Goal: Task Accomplishment & Management: Use online tool/utility

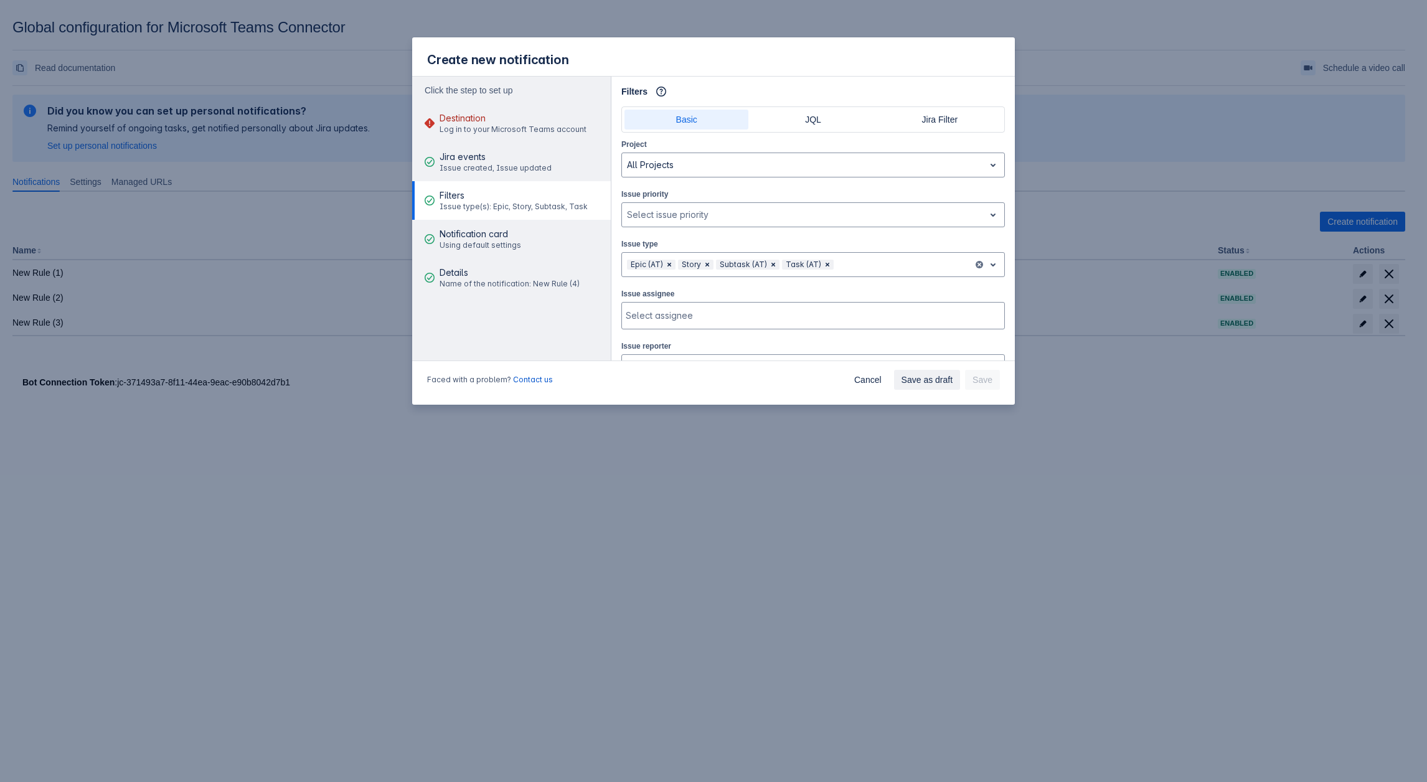
scroll to position [249, 0]
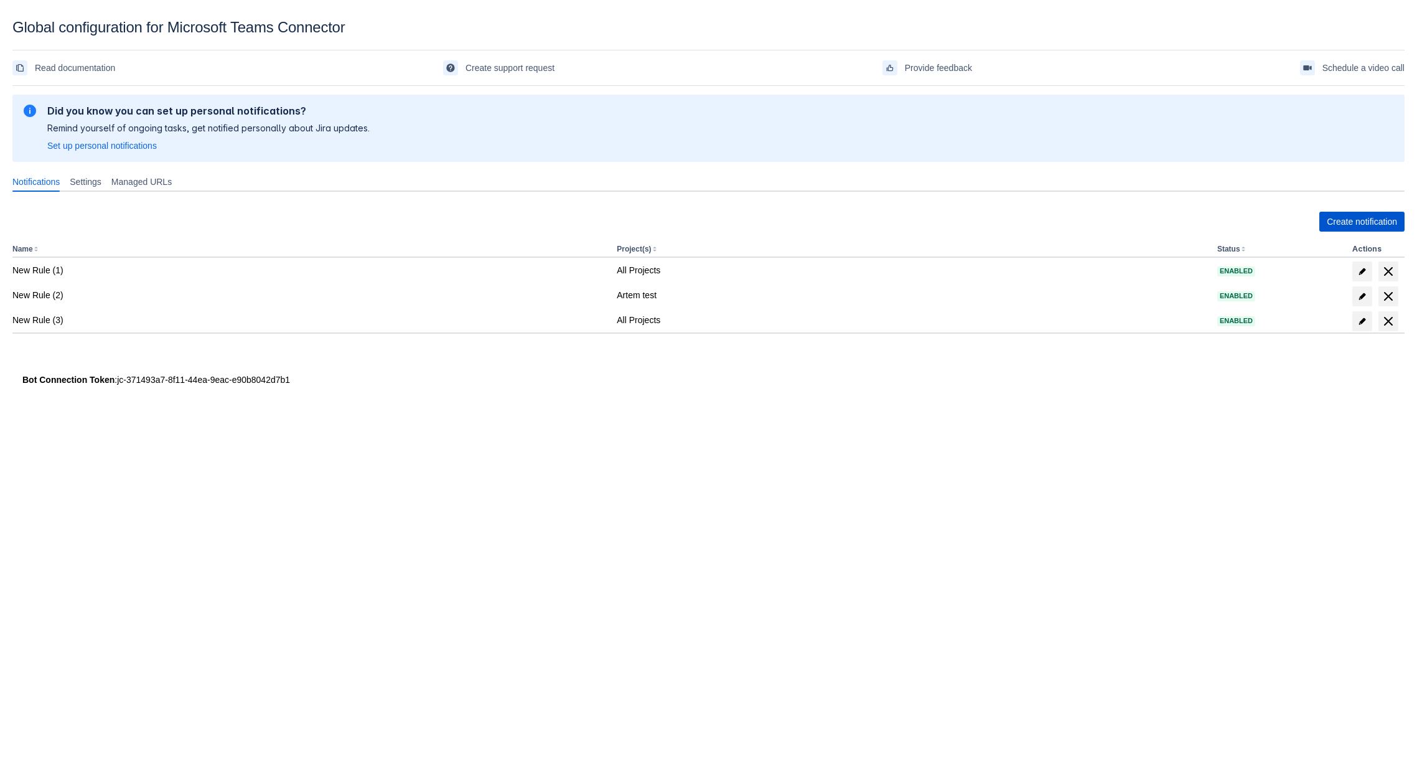
click at [1327, 225] on span "Create notification" at bounding box center [1362, 222] width 70 height 20
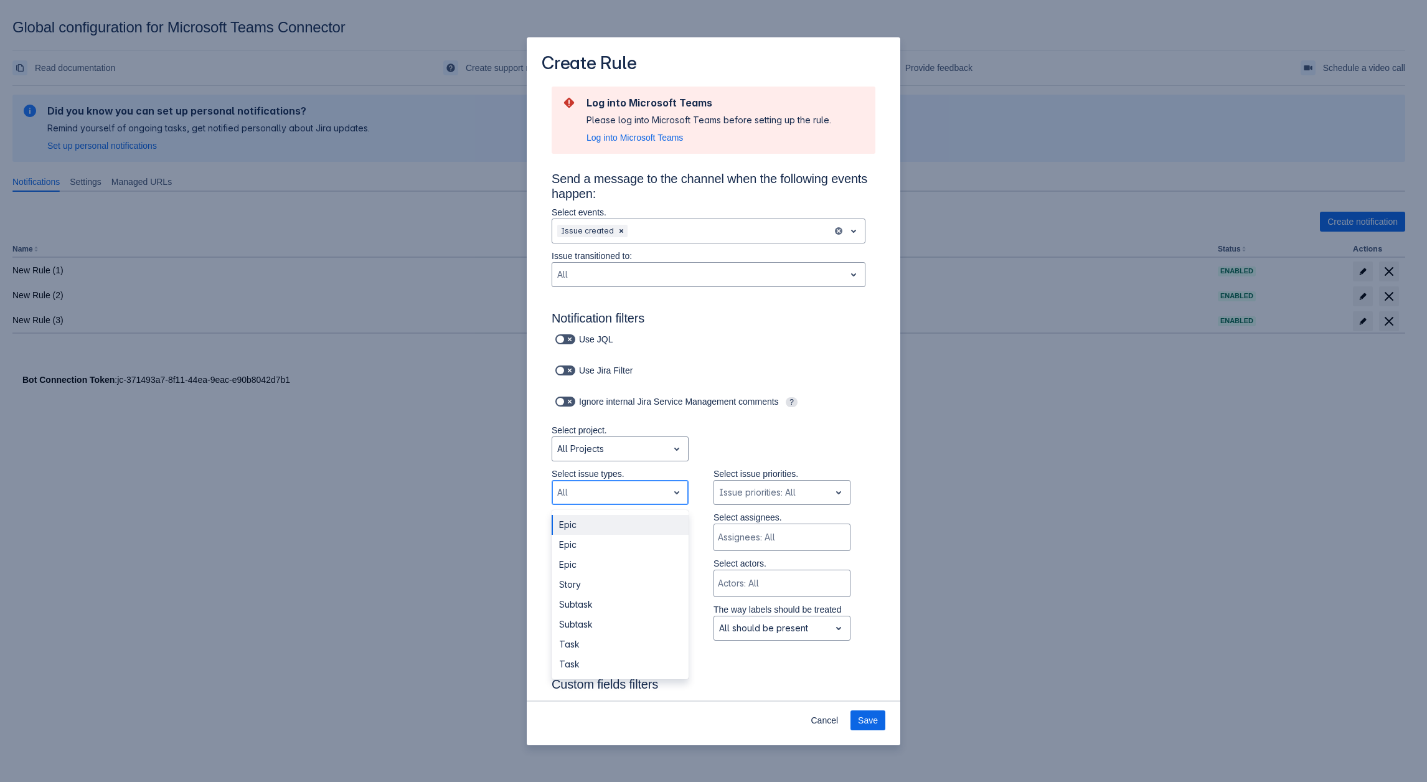
click at [604, 489] on div "Scrollable content" at bounding box center [610, 492] width 106 height 15
click at [710, 447] on div "Select project. All Projects" at bounding box center [701, 446] width 349 height 44
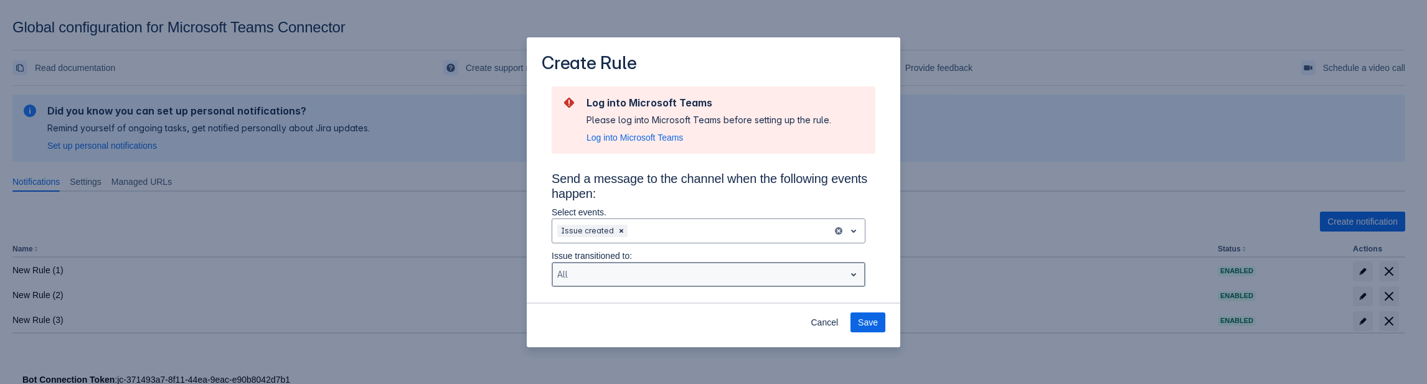
click at [598, 271] on div "Scrollable content" at bounding box center [698, 274] width 283 height 15
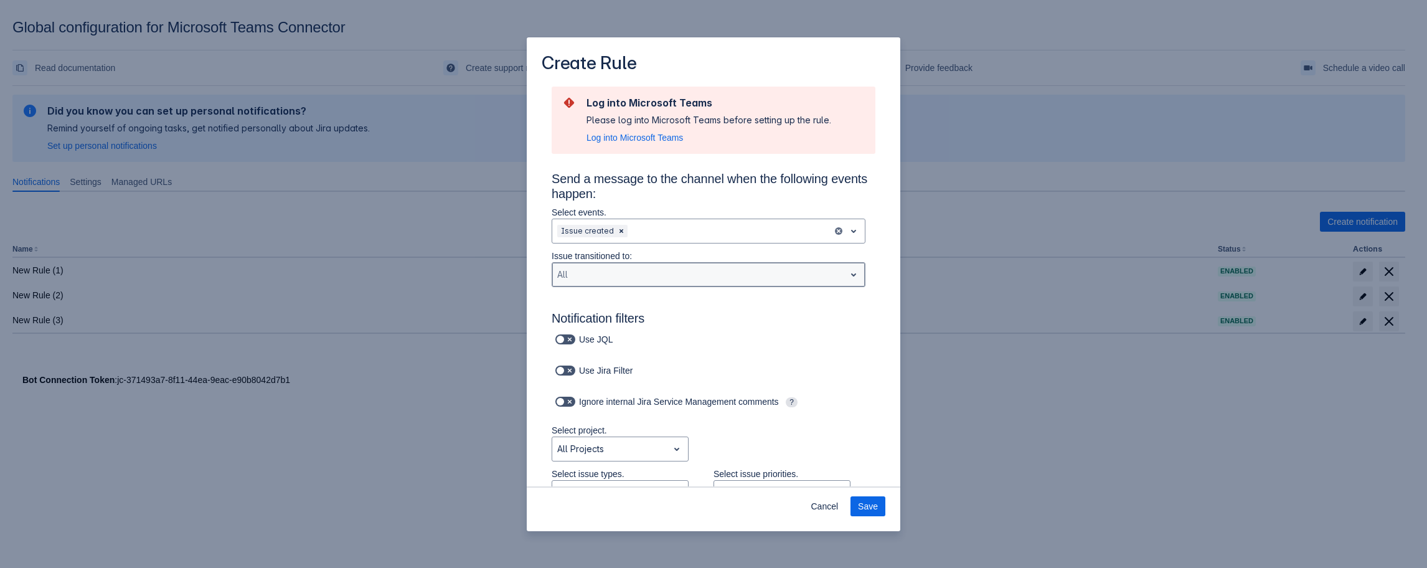
click at [666, 276] on div "Scrollable content" at bounding box center [698, 274] width 283 height 15
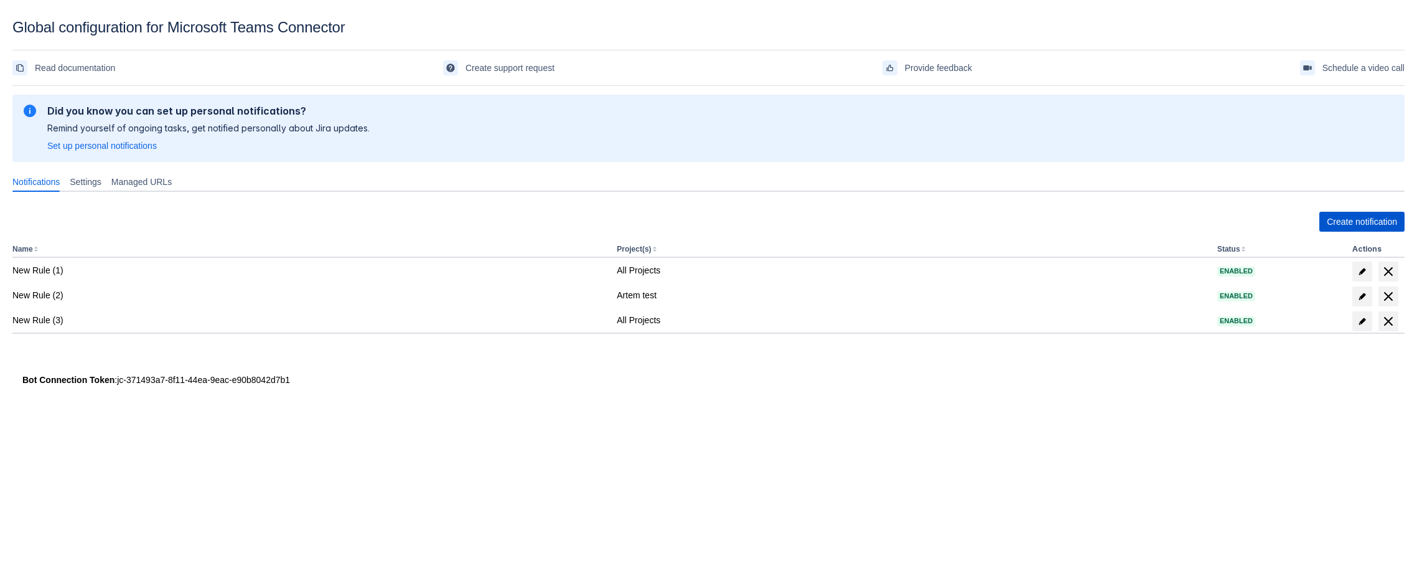
click at [1338, 212] on span "Create notification" at bounding box center [1362, 222] width 70 height 20
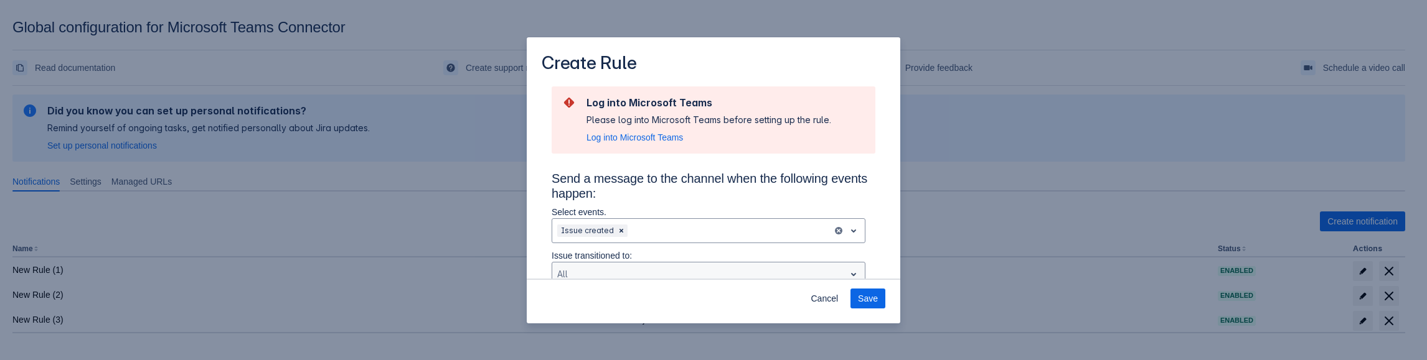
scroll to position [126, 0]
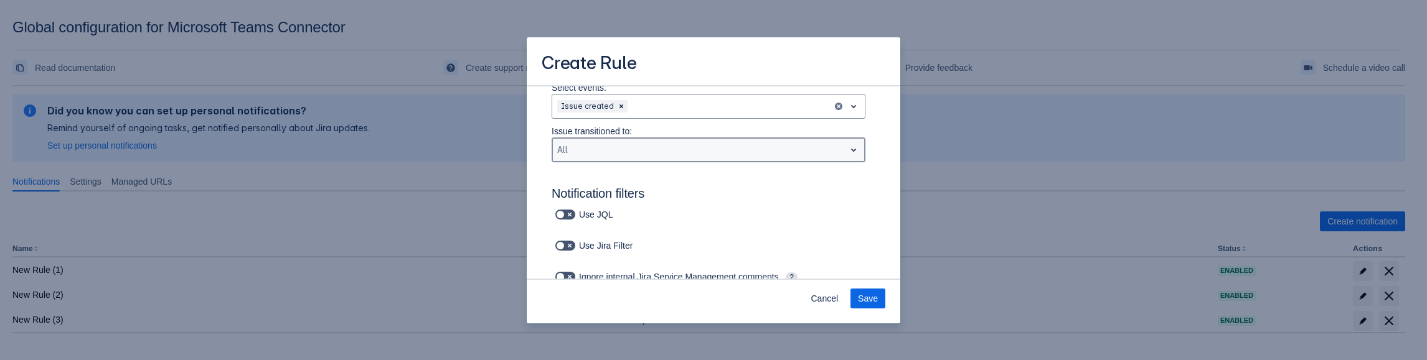
click at [612, 151] on div "Scrollable content" at bounding box center [698, 150] width 283 height 15
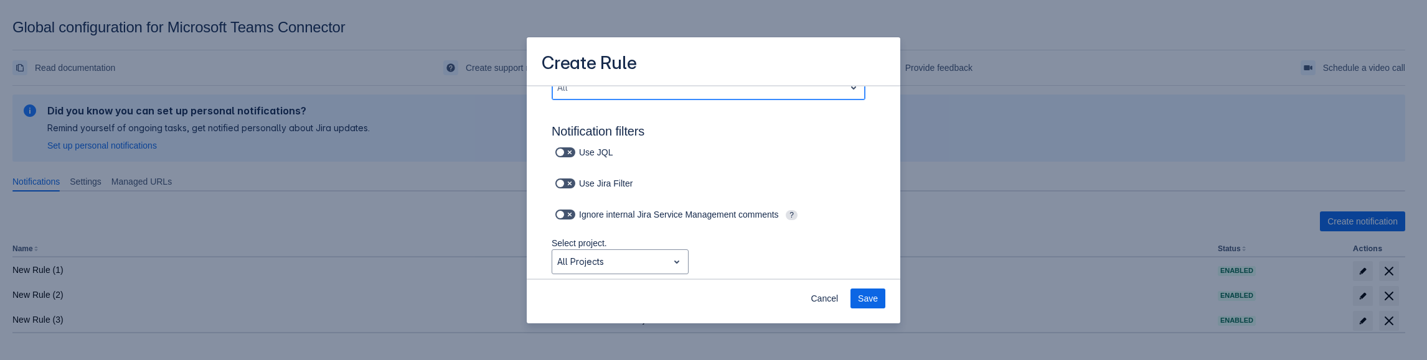
scroll to position [312, 0]
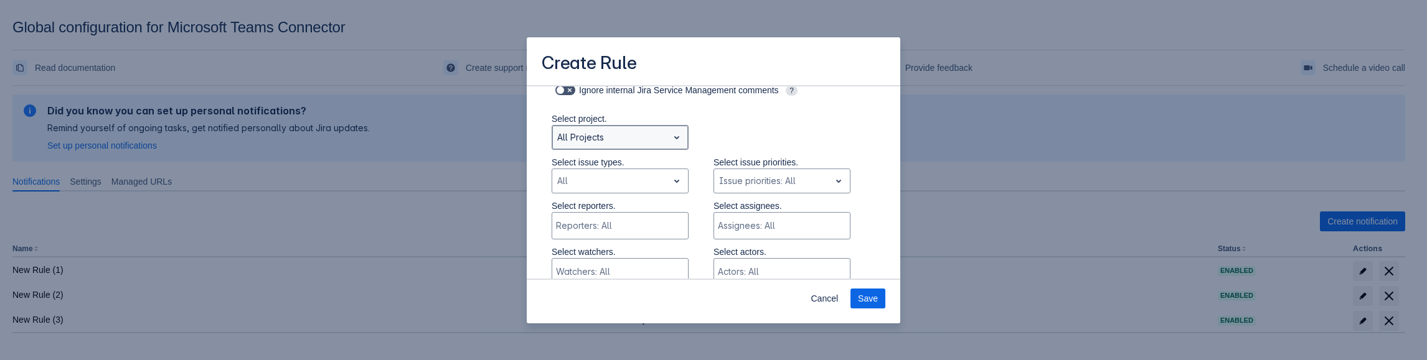
click at [601, 140] on div "Scrollable content" at bounding box center [610, 137] width 106 height 15
click at [618, 187] on div "Scrollable content" at bounding box center [610, 181] width 106 height 15
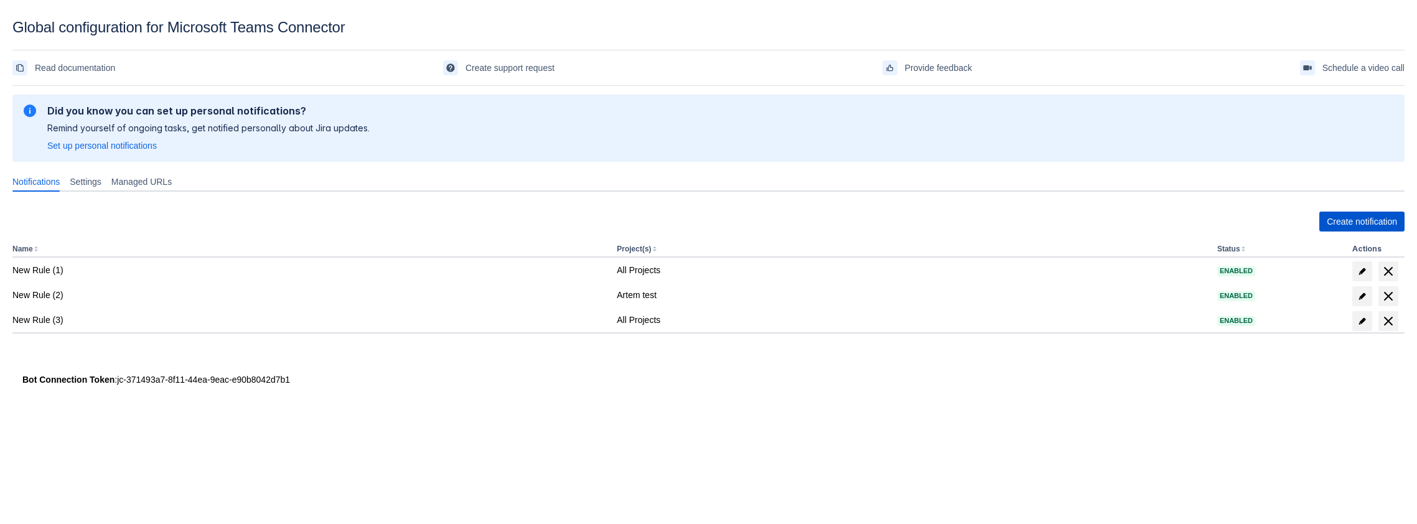
click at [1337, 227] on span "Create notification" at bounding box center [1362, 222] width 70 height 20
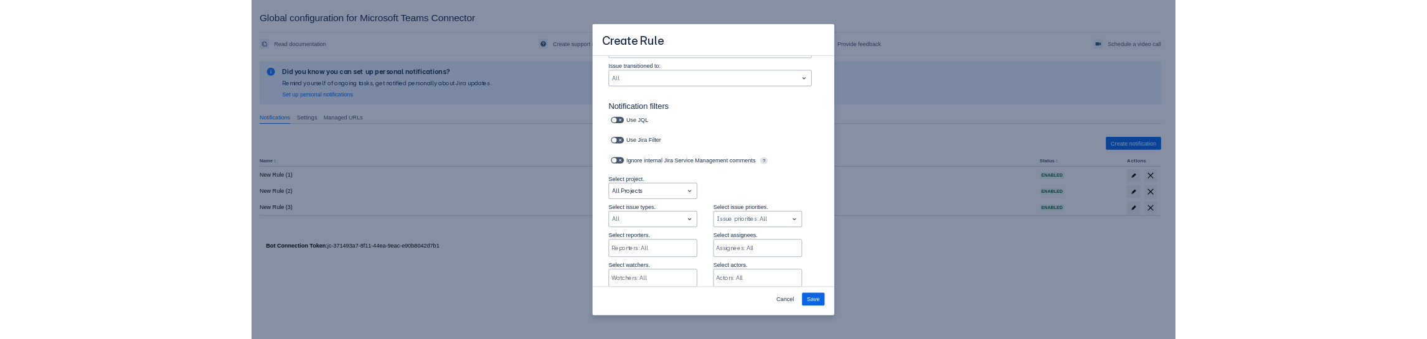
scroll to position [250, 0]
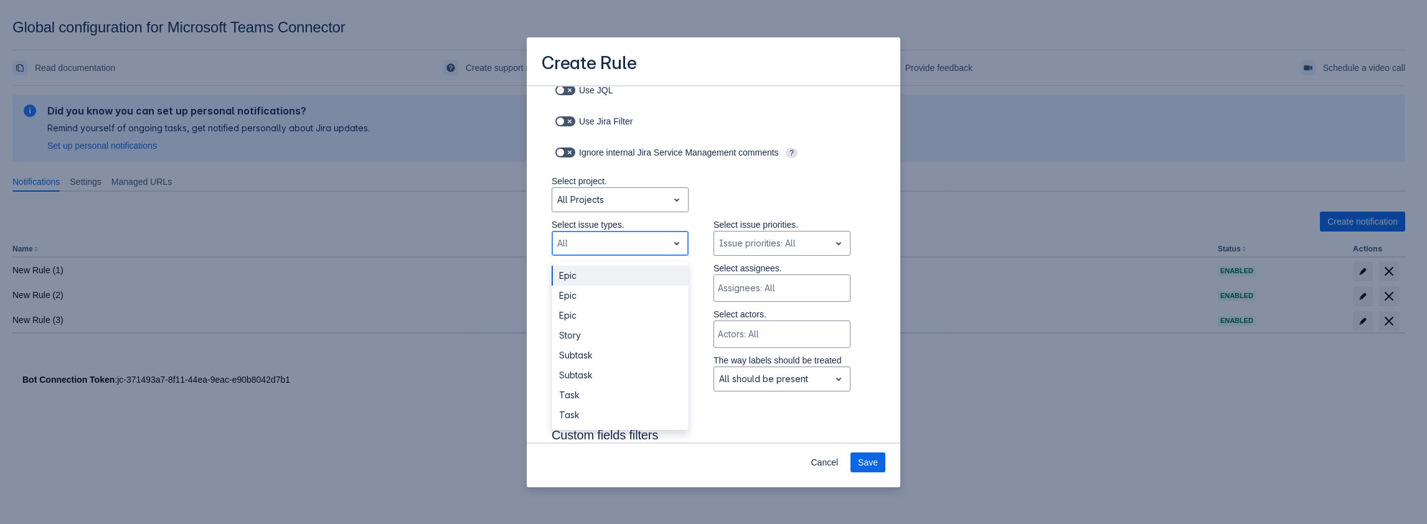
click at [606, 243] on div "Scrollable content" at bounding box center [610, 243] width 106 height 15
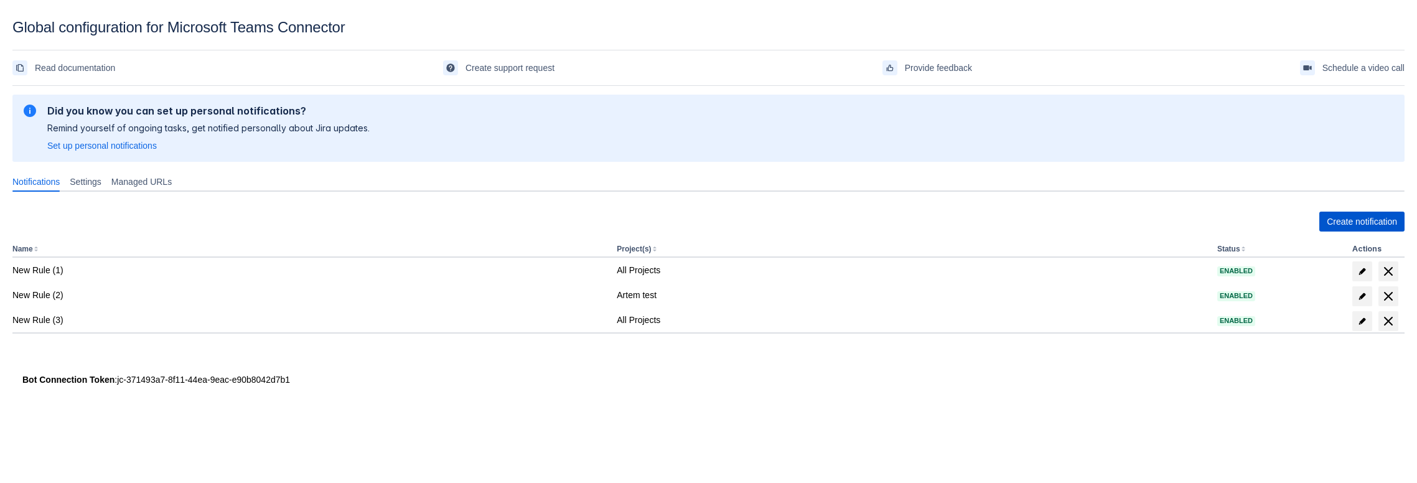
click at [1348, 223] on span "Create notification" at bounding box center [1362, 222] width 70 height 20
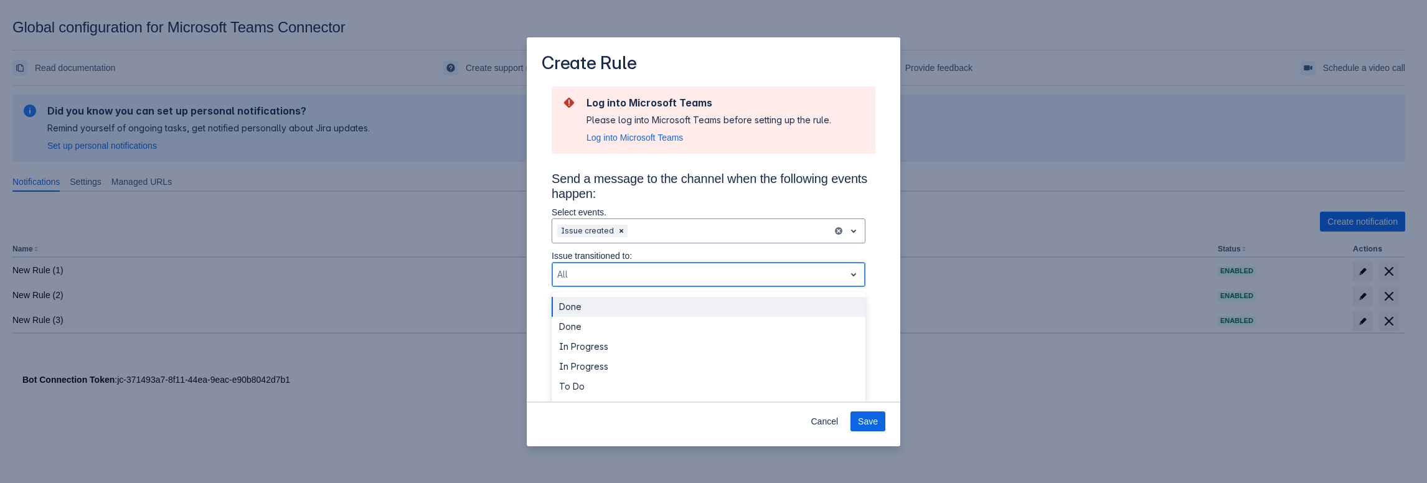
click at [652, 266] on div "All" at bounding box center [698, 275] width 293 height 20
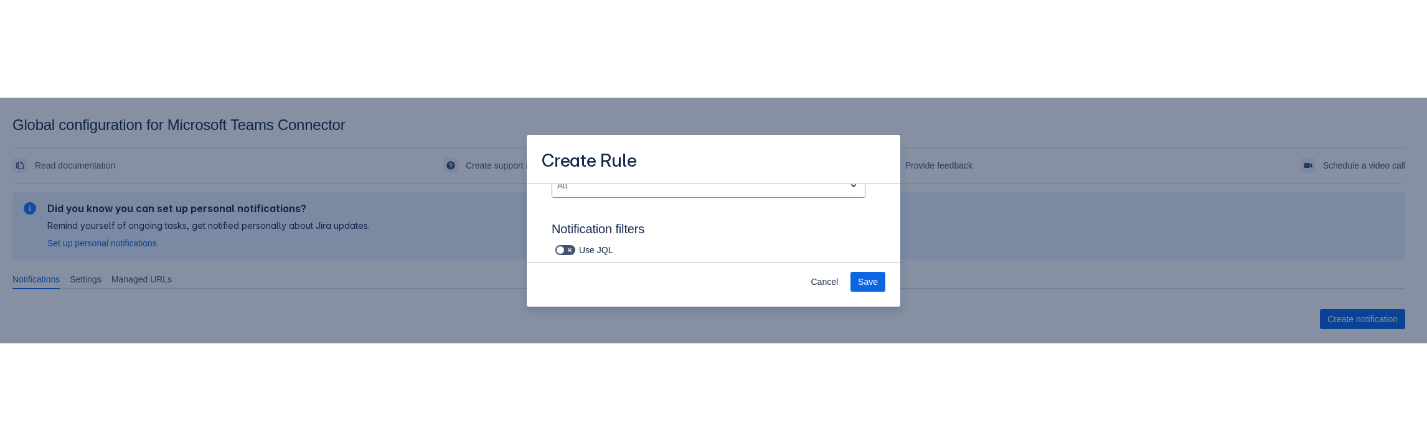
scroll to position [126, 0]
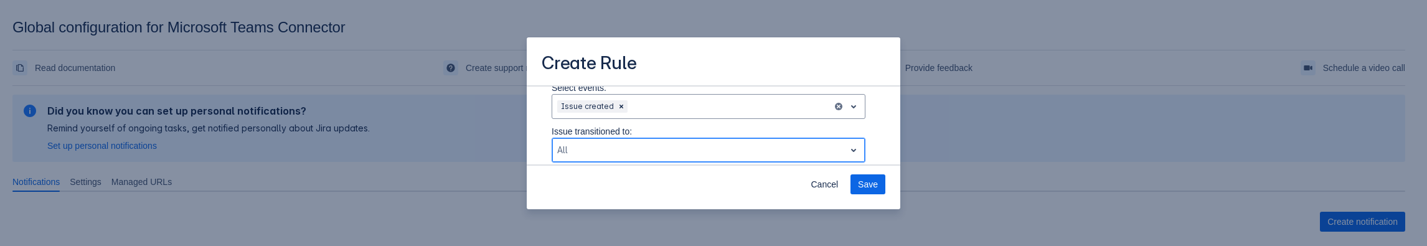
click at [703, 151] on div "Scrollable content" at bounding box center [698, 150] width 283 height 15
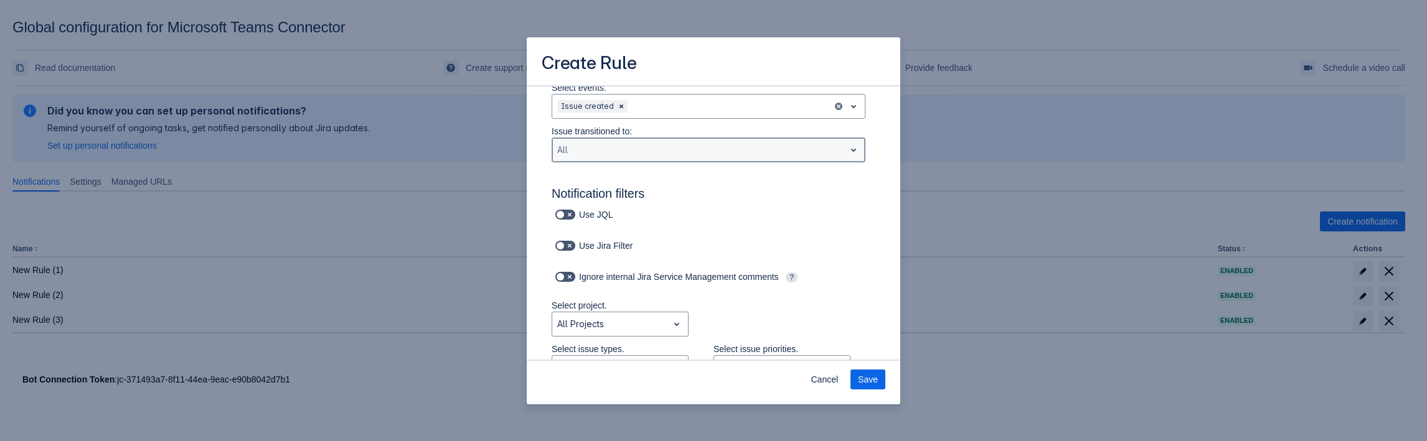
click at [820, 148] on div "Scrollable content" at bounding box center [698, 150] width 283 height 15
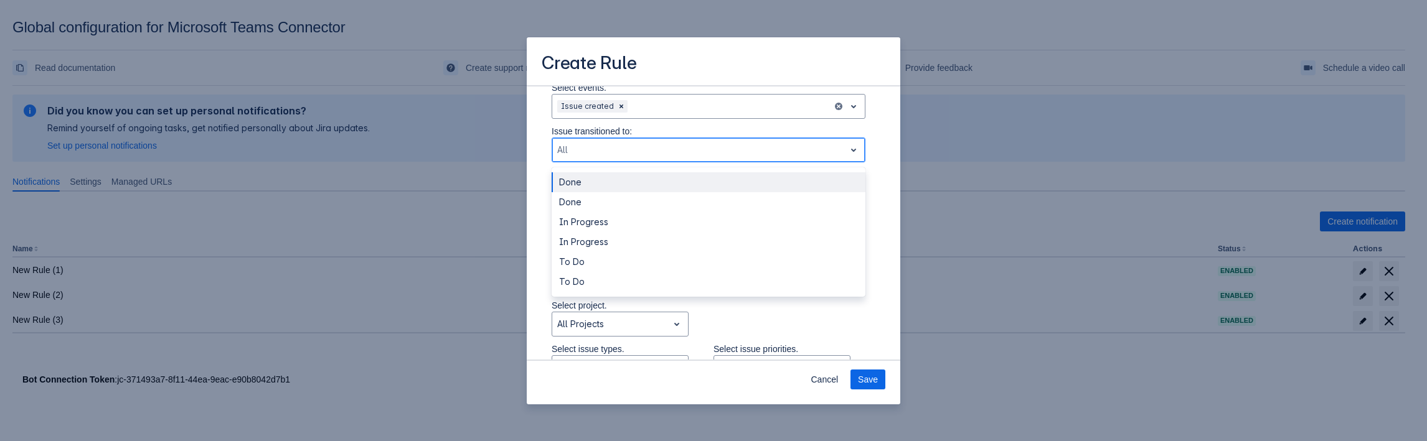
click at [846, 156] on span "open" at bounding box center [853, 150] width 15 height 15
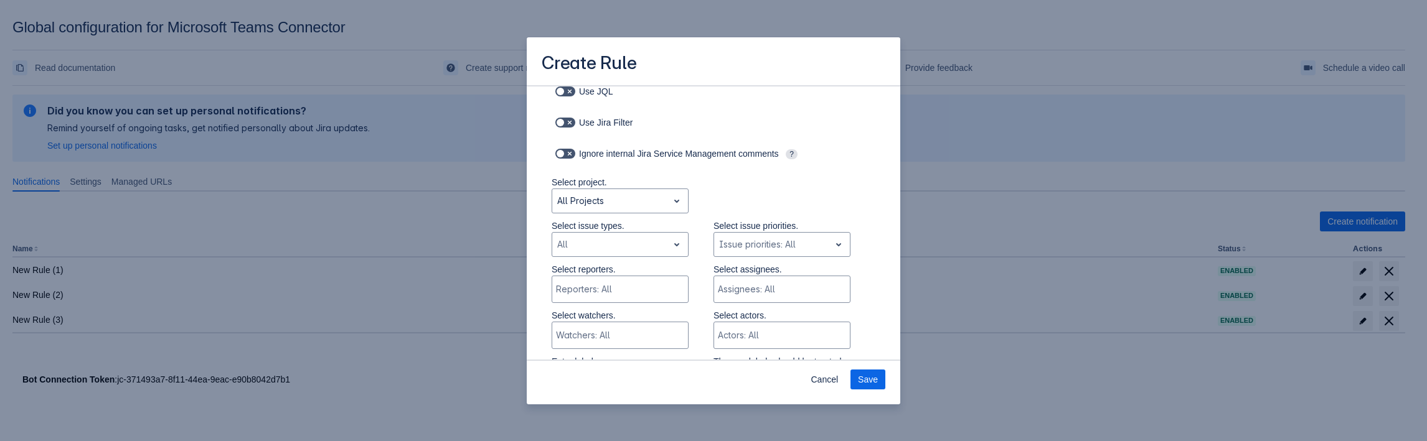
scroll to position [250, 0]
click at [638, 243] on div "Scrollable content" at bounding box center [610, 243] width 106 height 15
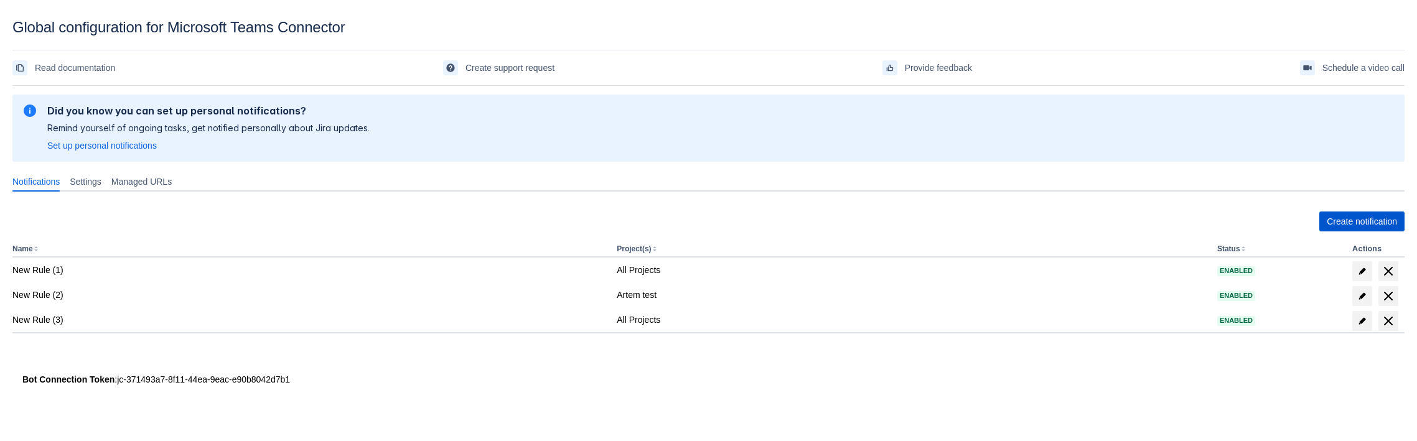
click at [1344, 221] on span "Create notification" at bounding box center [1362, 222] width 70 height 20
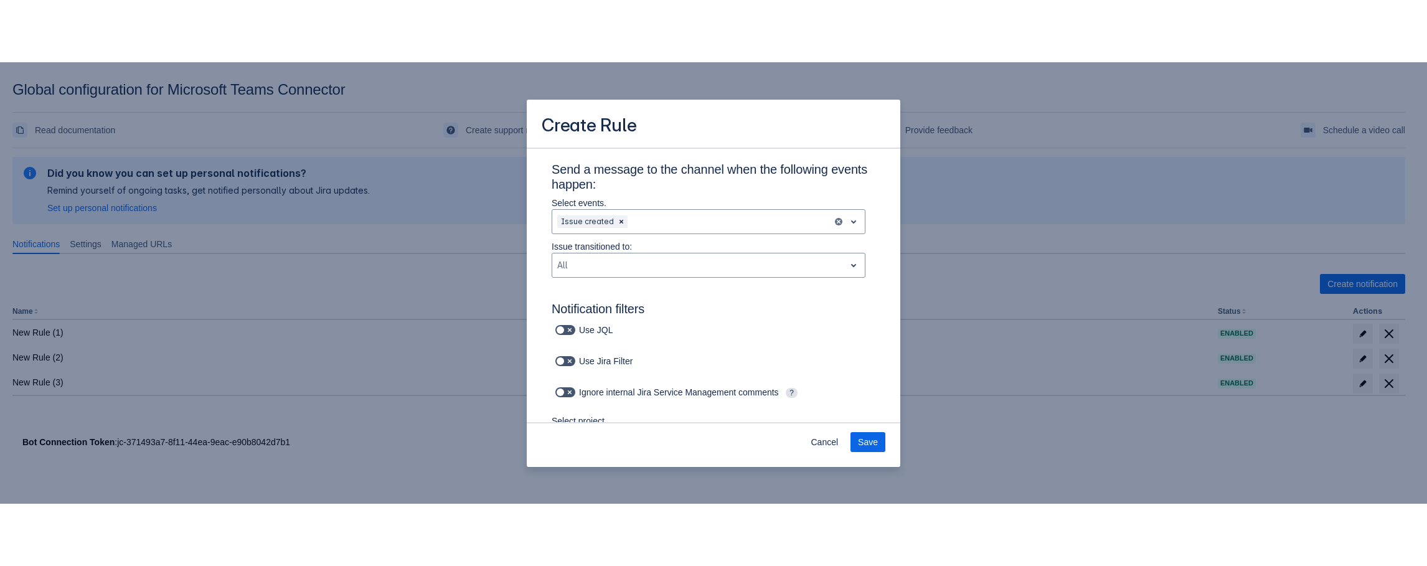
scroll to position [250, 0]
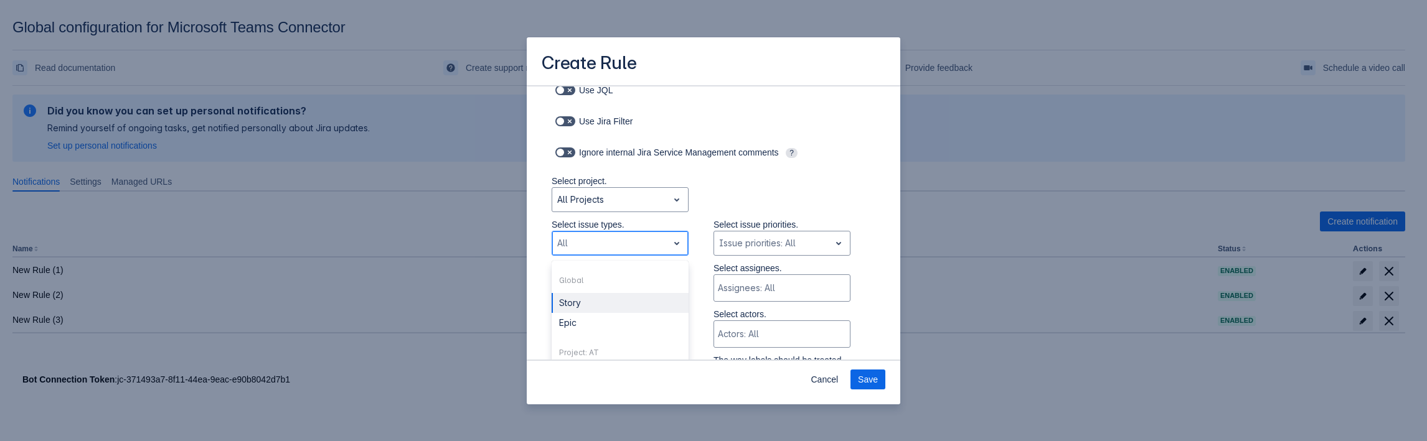
click at [615, 249] on div "Scrollable content" at bounding box center [610, 243] width 106 height 15
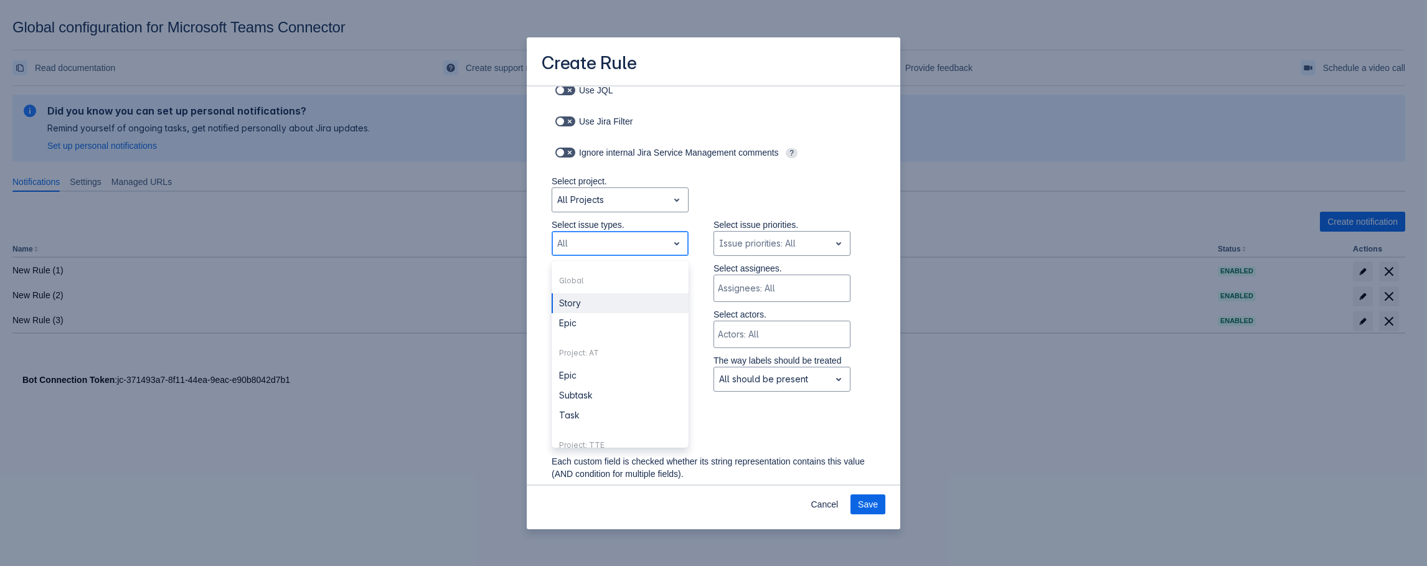
click at [623, 247] on div "Scrollable content" at bounding box center [610, 243] width 106 height 15
click at [593, 394] on div "Epic" at bounding box center [620, 388] width 137 height 20
click at [631, 244] on div "Scrollable content" at bounding box center [632, 243] width 35 height 15
click at [590, 382] on div "Epic" at bounding box center [620, 375] width 137 height 20
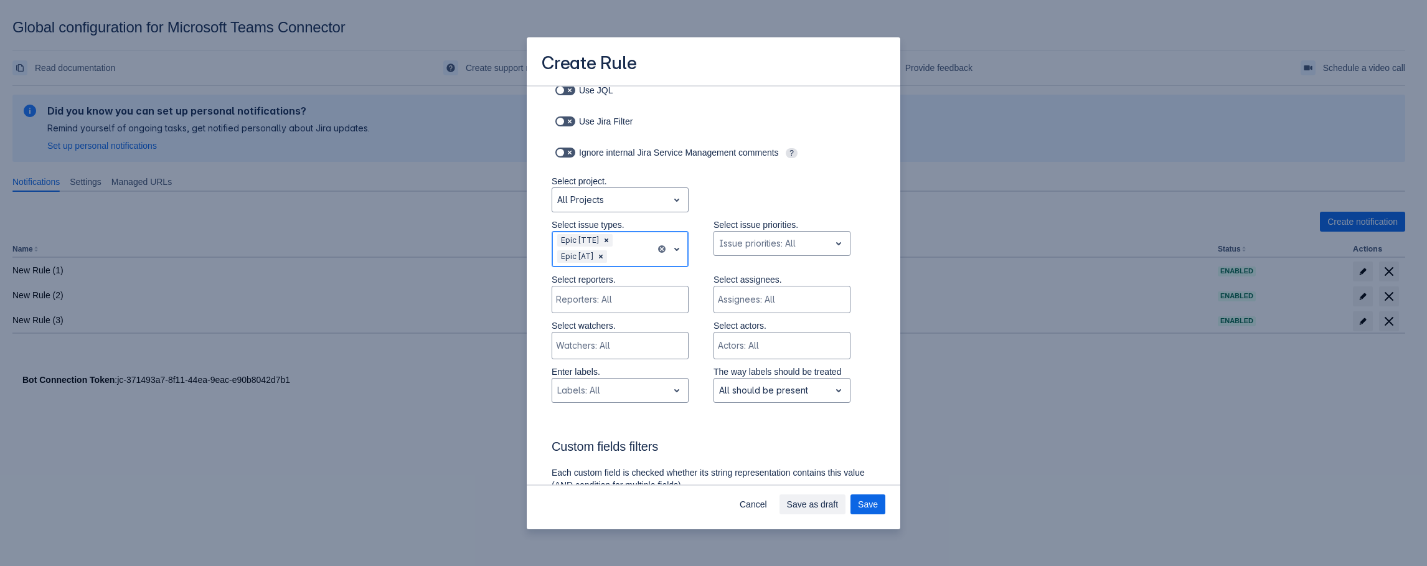
click at [622, 258] on div "Scrollable content" at bounding box center [629, 256] width 41 height 15
click at [581, 336] on div "Epic" at bounding box center [620, 334] width 137 height 20
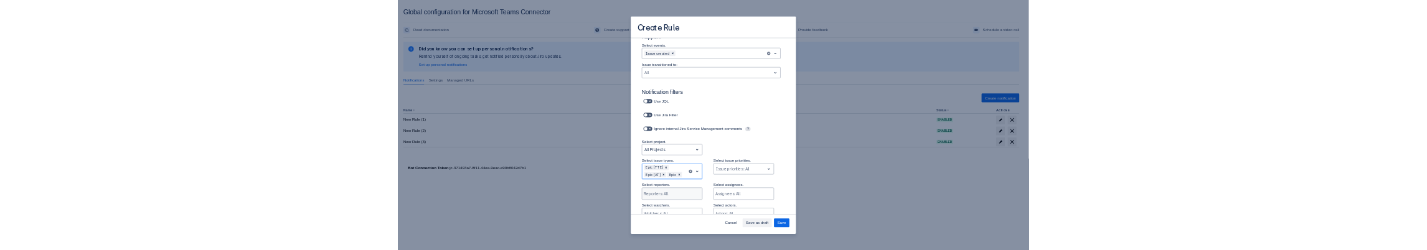
scroll to position [63, 0]
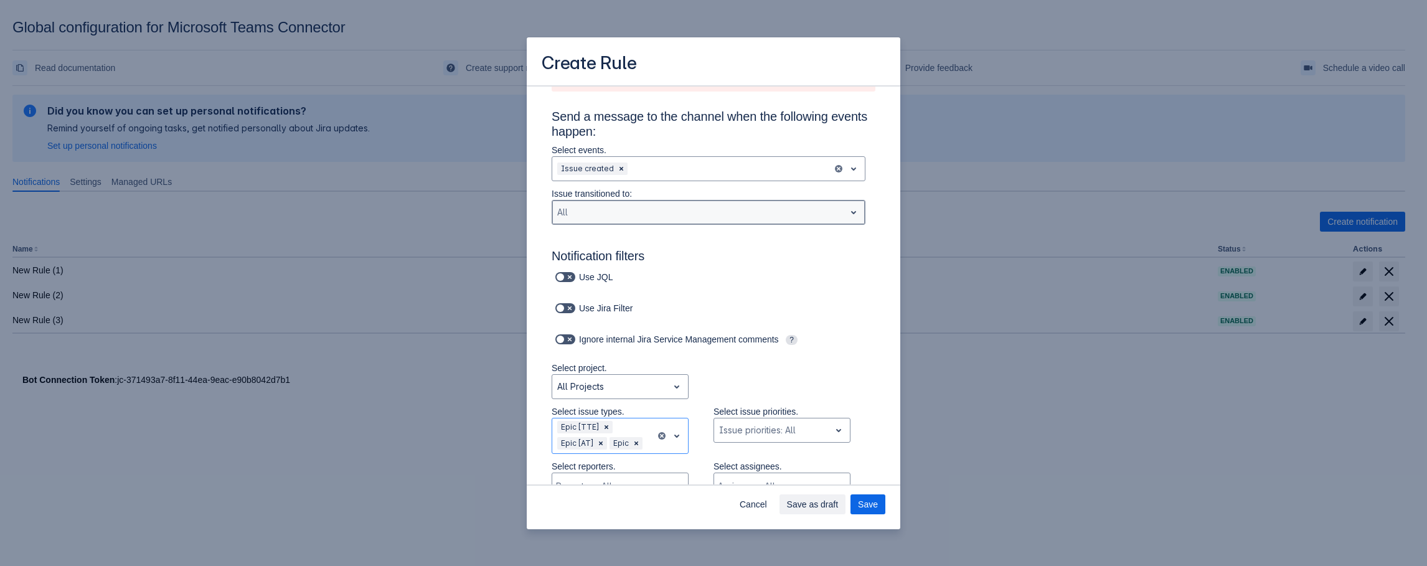
click at [624, 205] on div "Scrollable content" at bounding box center [698, 212] width 283 height 15
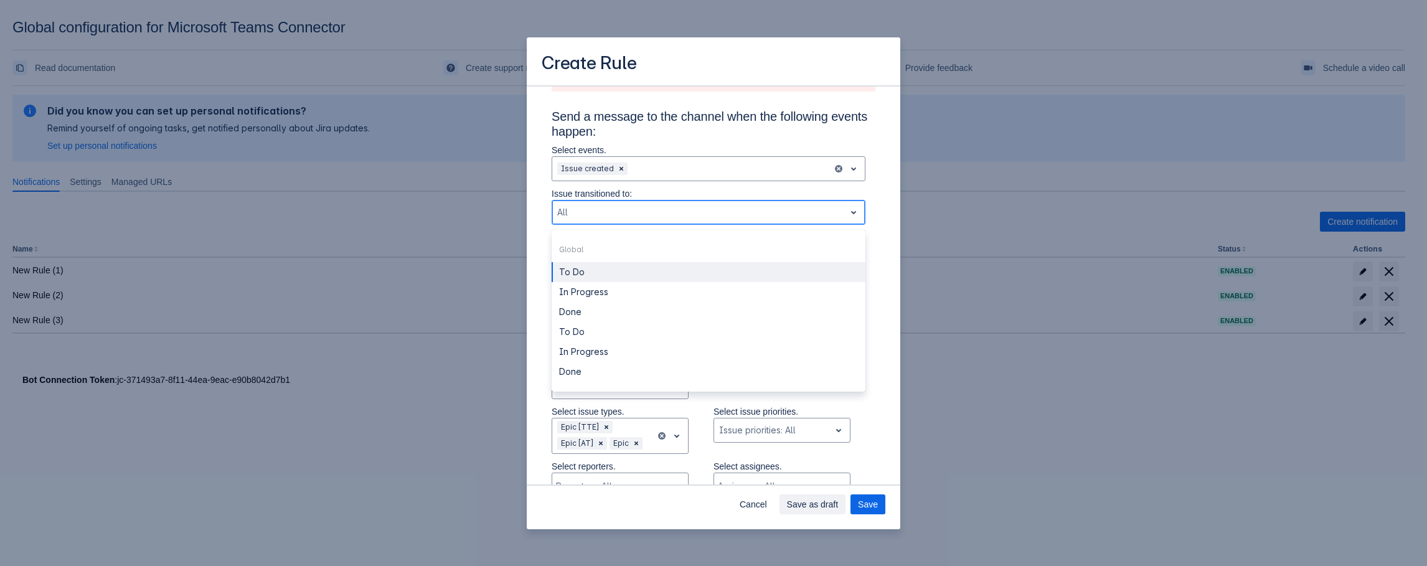
click at [580, 276] on div "To Do" at bounding box center [709, 272] width 314 height 20
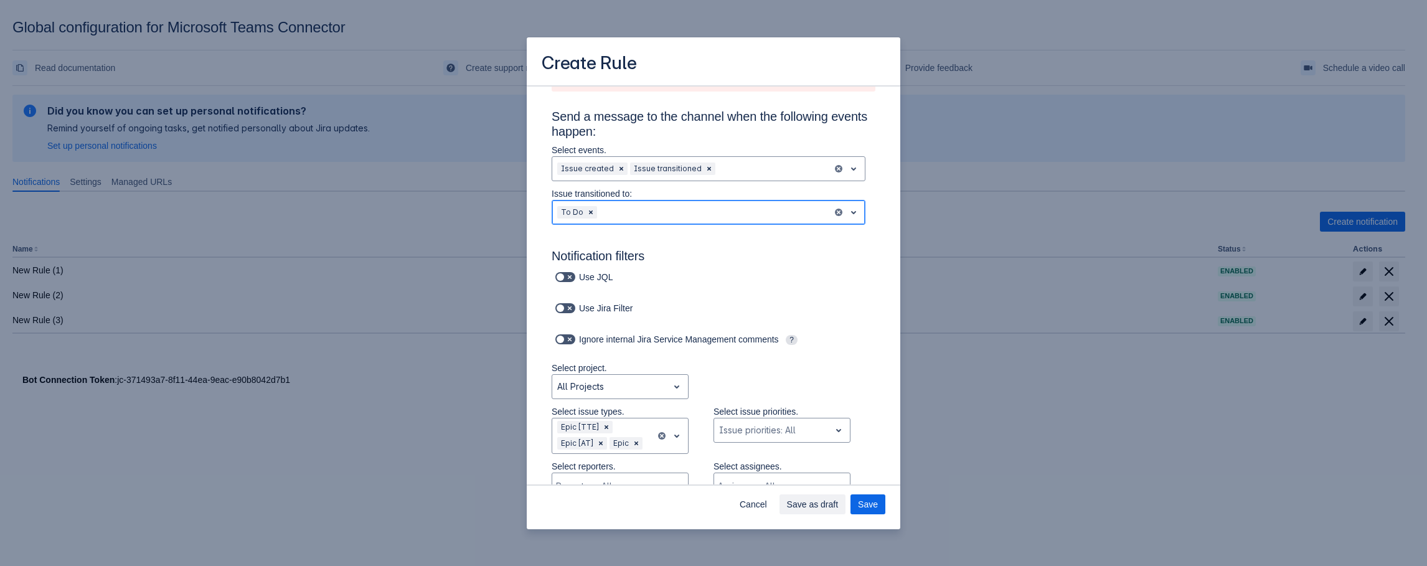
click at [622, 212] on div "Scrollable content" at bounding box center [713, 212] width 228 height 15
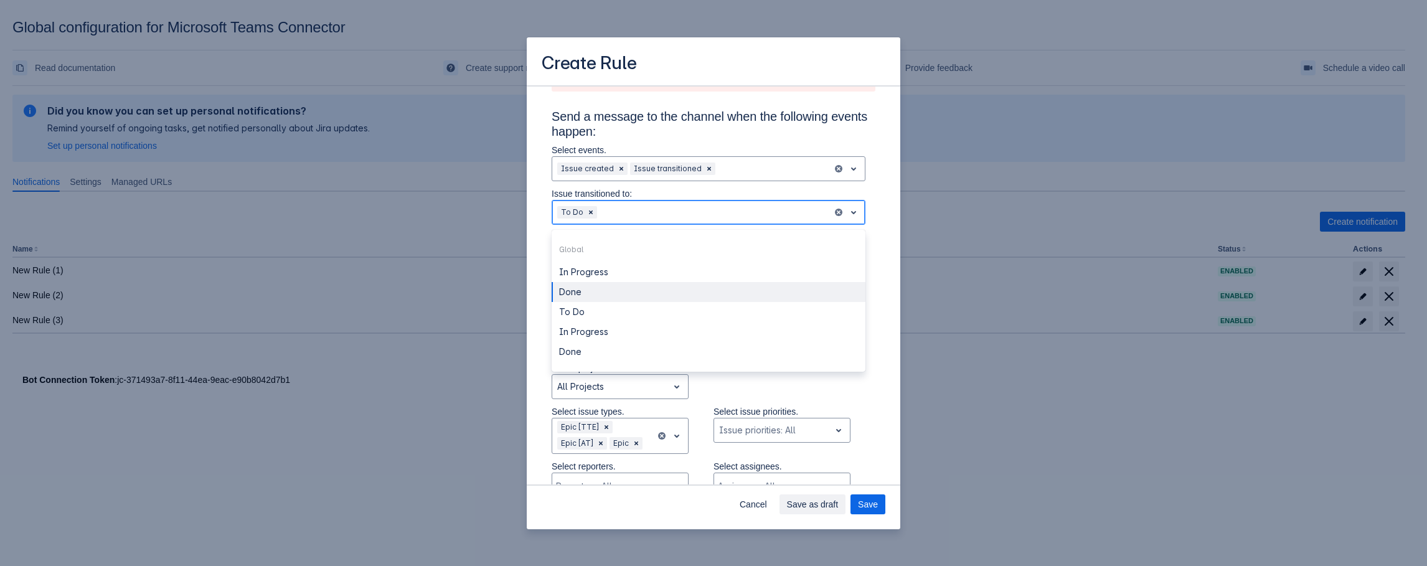
click at [595, 294] on div "Done" at bounding box center [709, 292] width 314 height 20
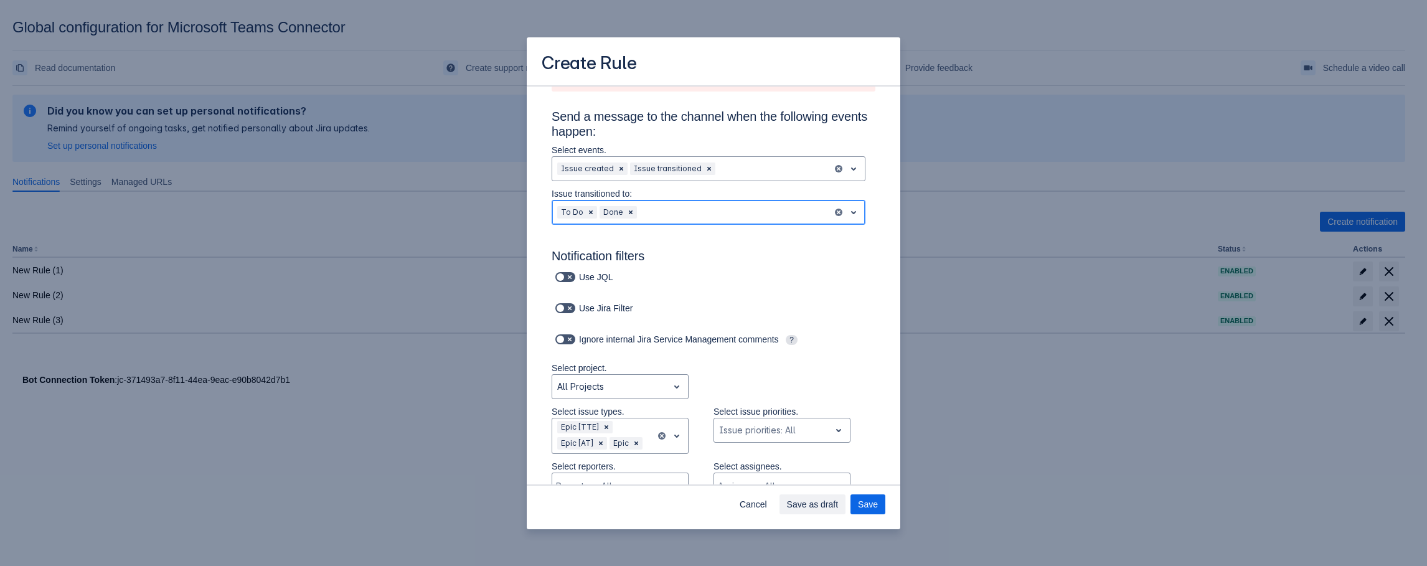
click at [652, 210] on div "Scrollable content" at bounding box center [733, 212] width 188 height 15
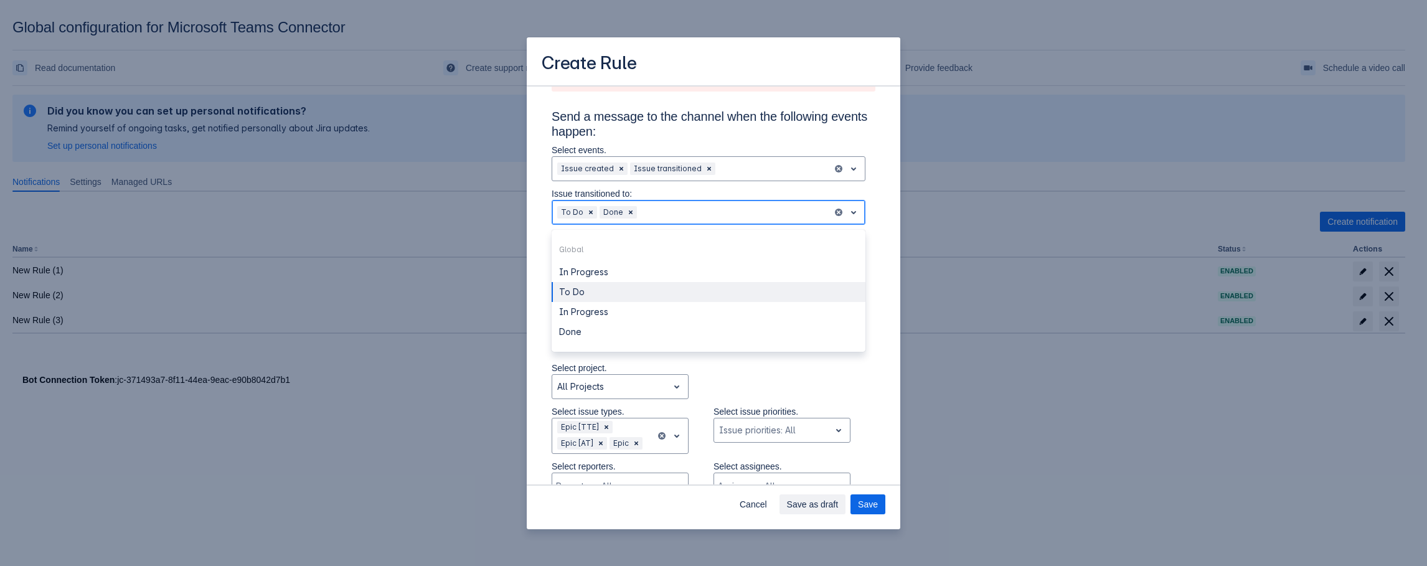
click at [624, 298] on div "To Do" at bounding box center [709, 292] width 314 height 20
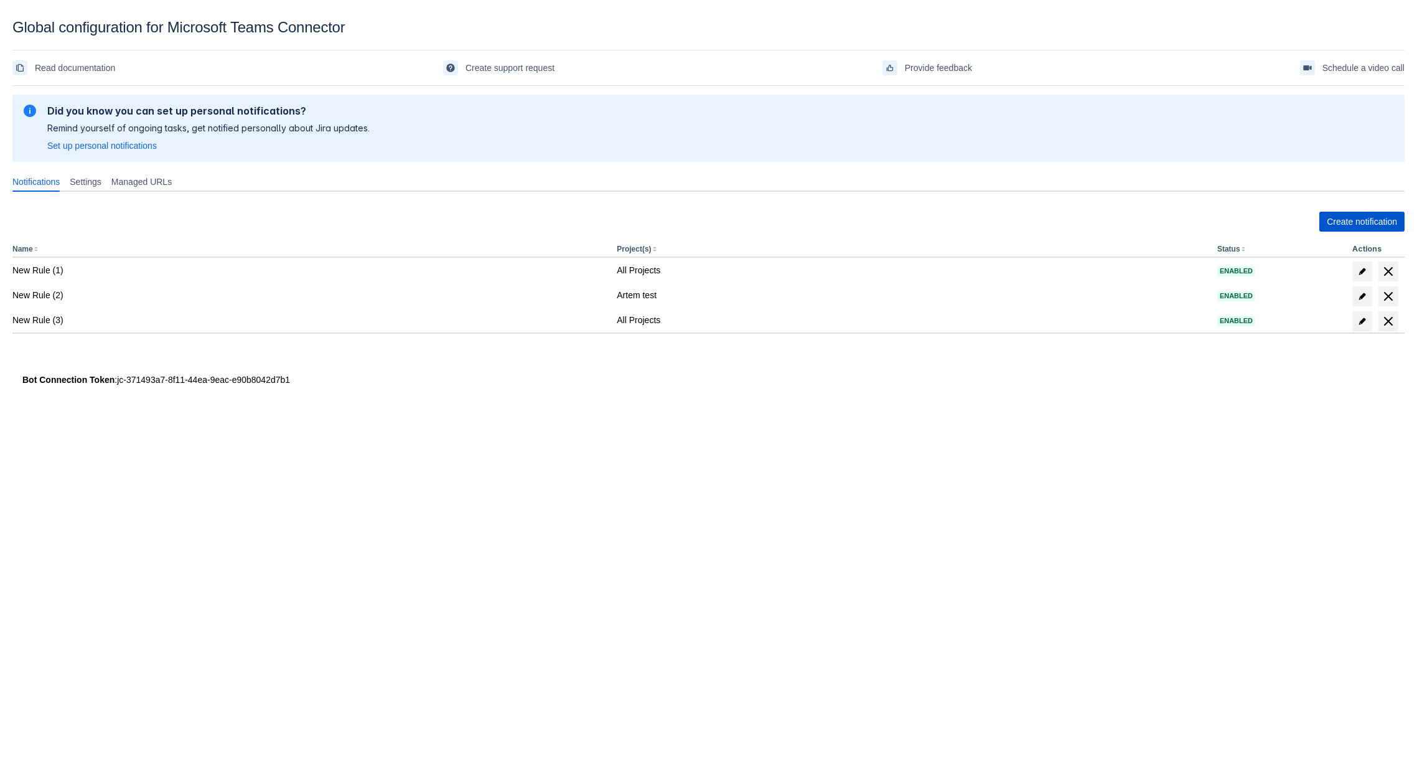
click at [1368, 228] on span "Create notification" at bounding box center [1362, 222] width 70 height 20
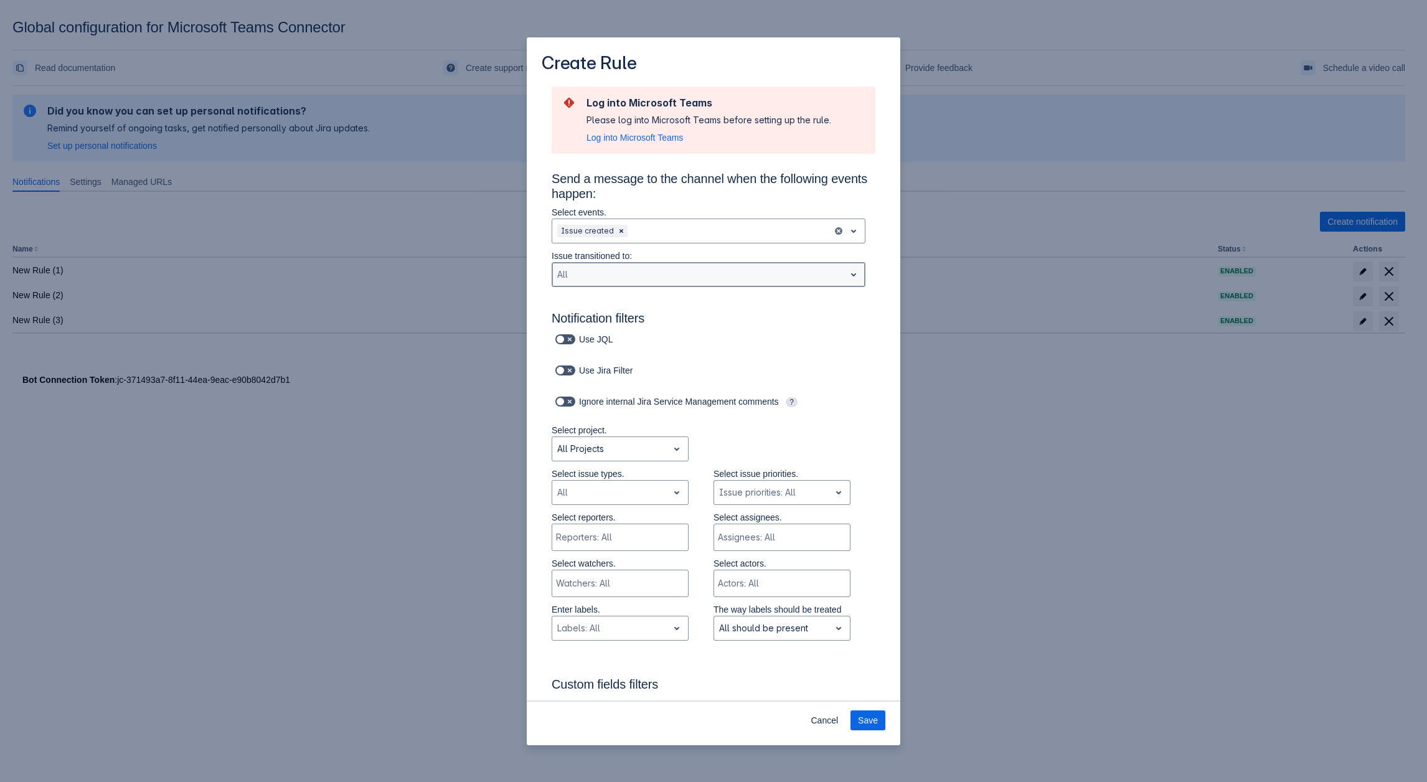
click at [583, 274] on div "Scrollable content" at bounding box center [698, 274] width 283 height 15
click at [618, 507] on div "Select issue types. , multiple selections available, All" at bounding box center [620, 489] width 137 height 44
click at [611, 491] on div "Scrollable content" at bounding box center [610, 492] width 106 height 15
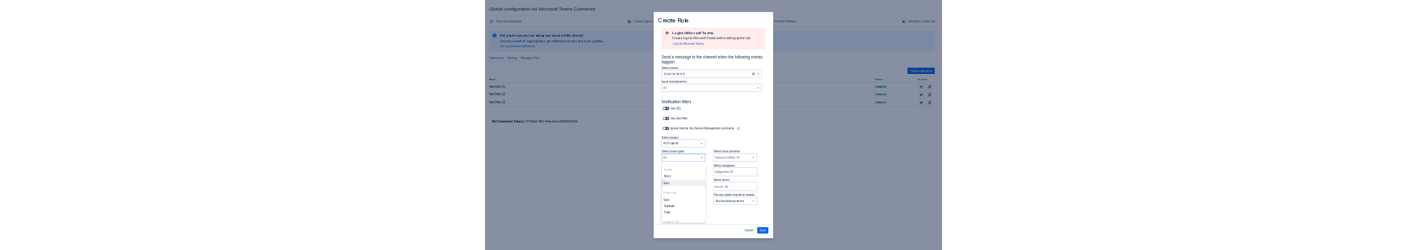
scroll to position [80, 0]
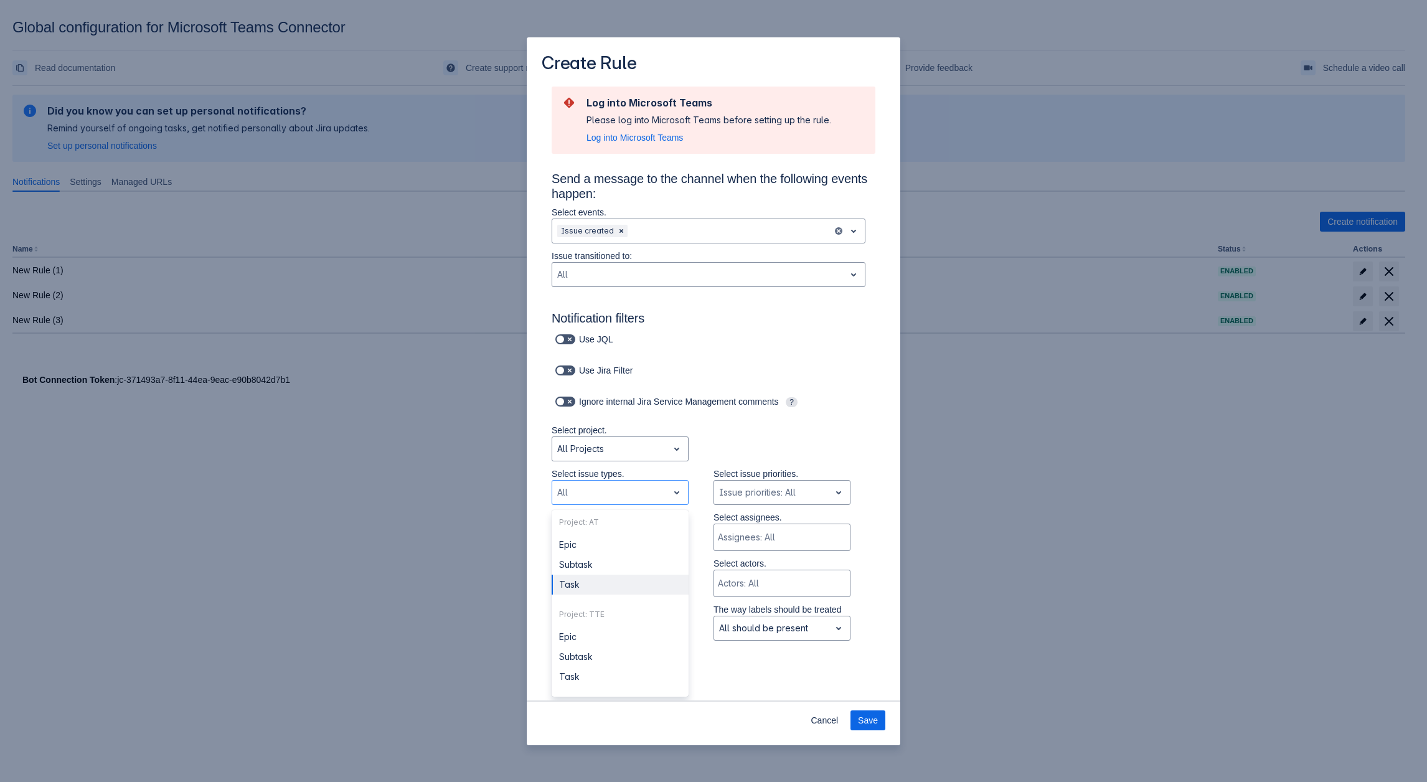
click at [777, 375] on div "Use Jira Filter" at bounding box center [709, 370] width 334 height 17
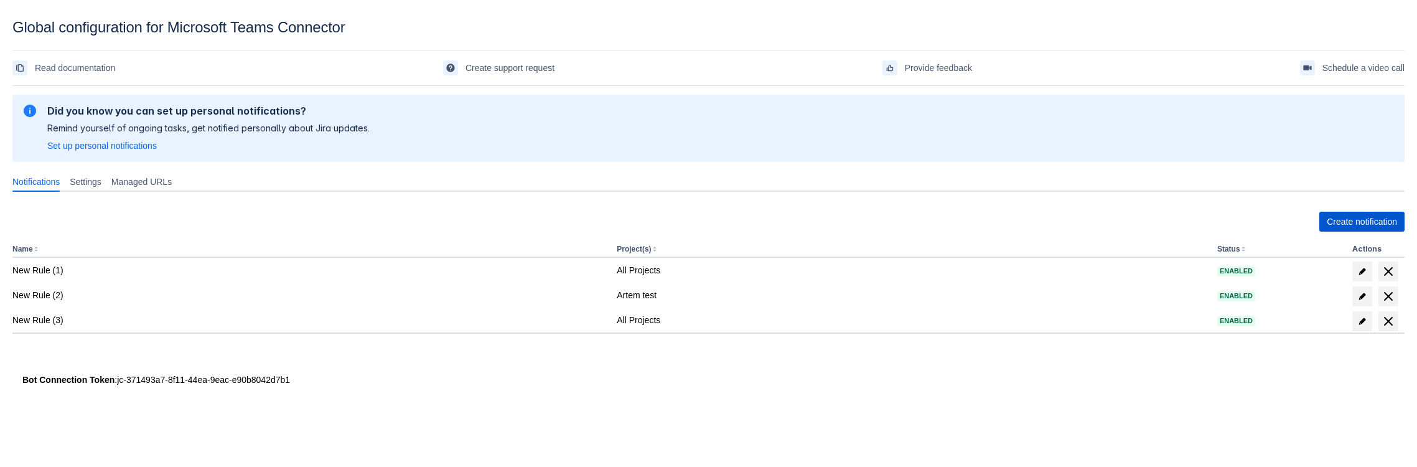
click at [1345, 230] on span "Create notification" at bounding box center [1362, 222] width 70 height 20
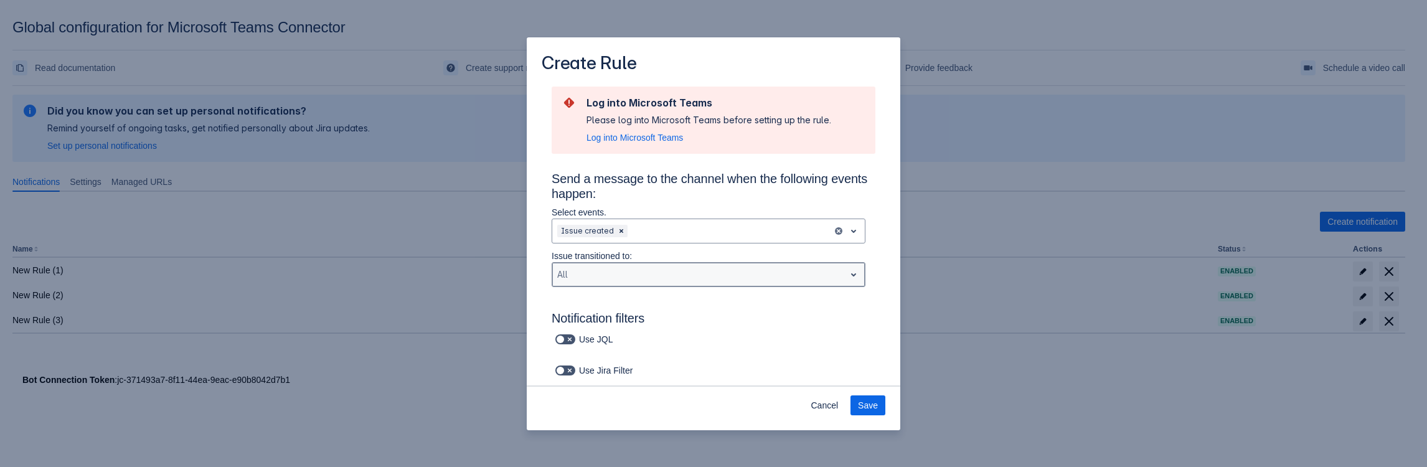
click at [578, 250] on div "Scrollable content" at bounding box center [698, 274] width 283 height 15
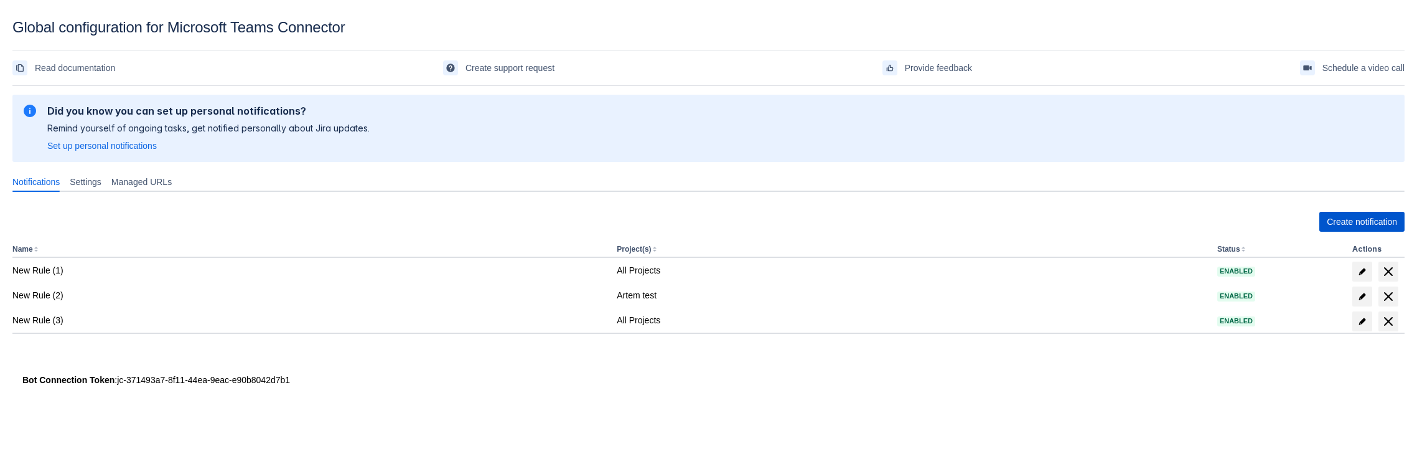
click at [1343, 228] on span "Create notification" at bounding box center [1362, 222] width 70 height 20
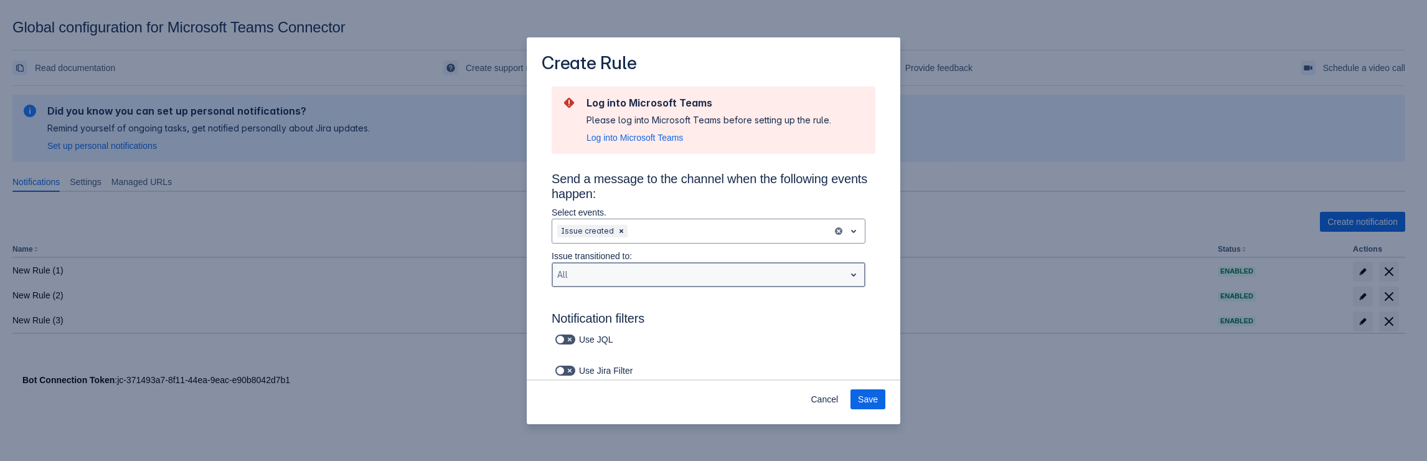
click at [594, 274] on div "Scrollable content" at bounding box center [698, 274] width 283 height 15
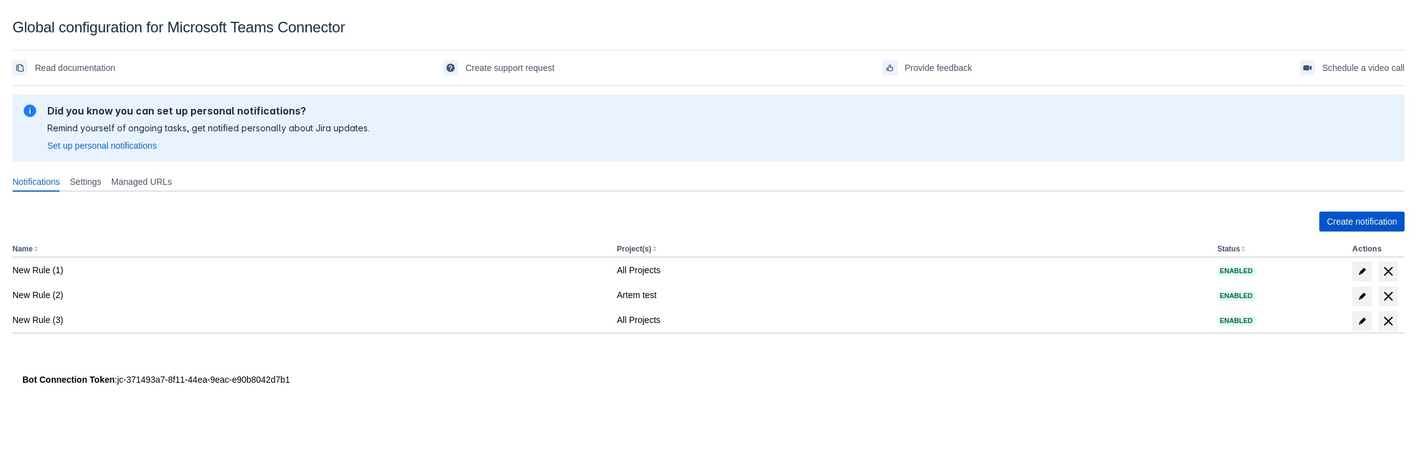
click at [1395, 205] on span "Create notification" at bounding box center [1362, 222] width 70 height 20
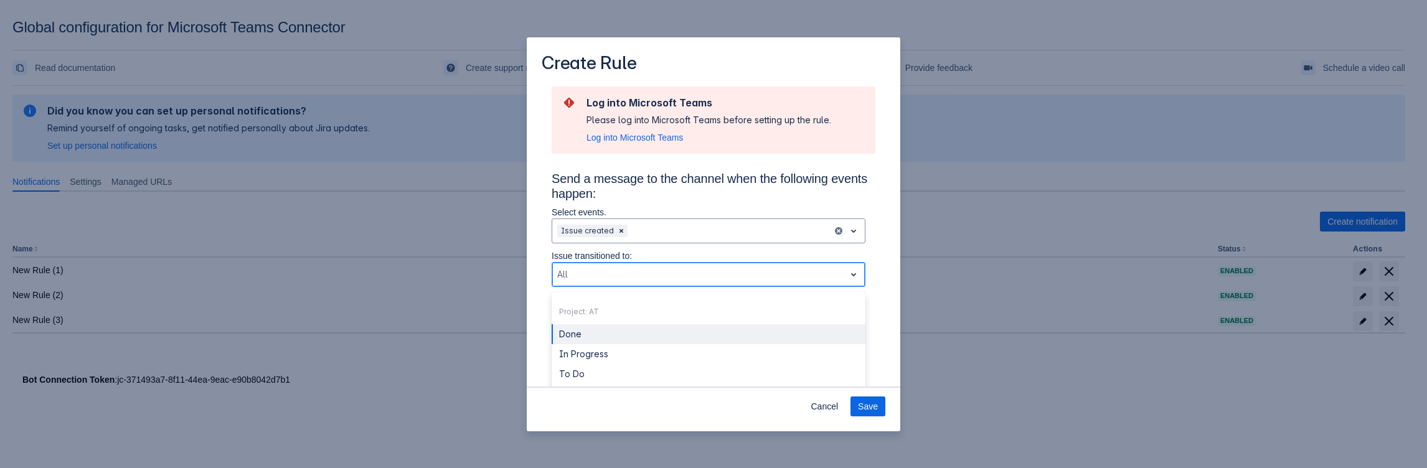
click at [636, 205] on div "Scrollable content" at bounding box center [698, 274] width 283 height 15
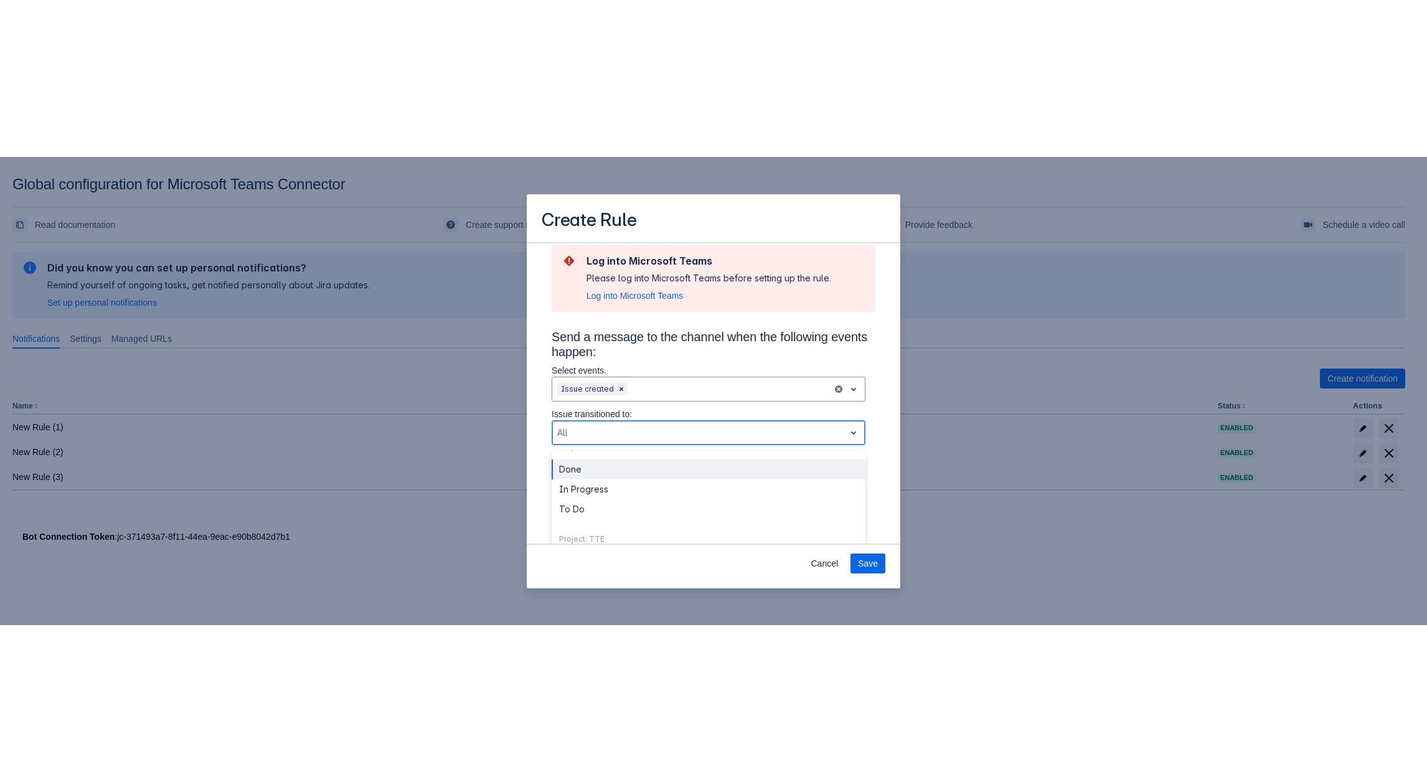
scroll to position [67, 0]
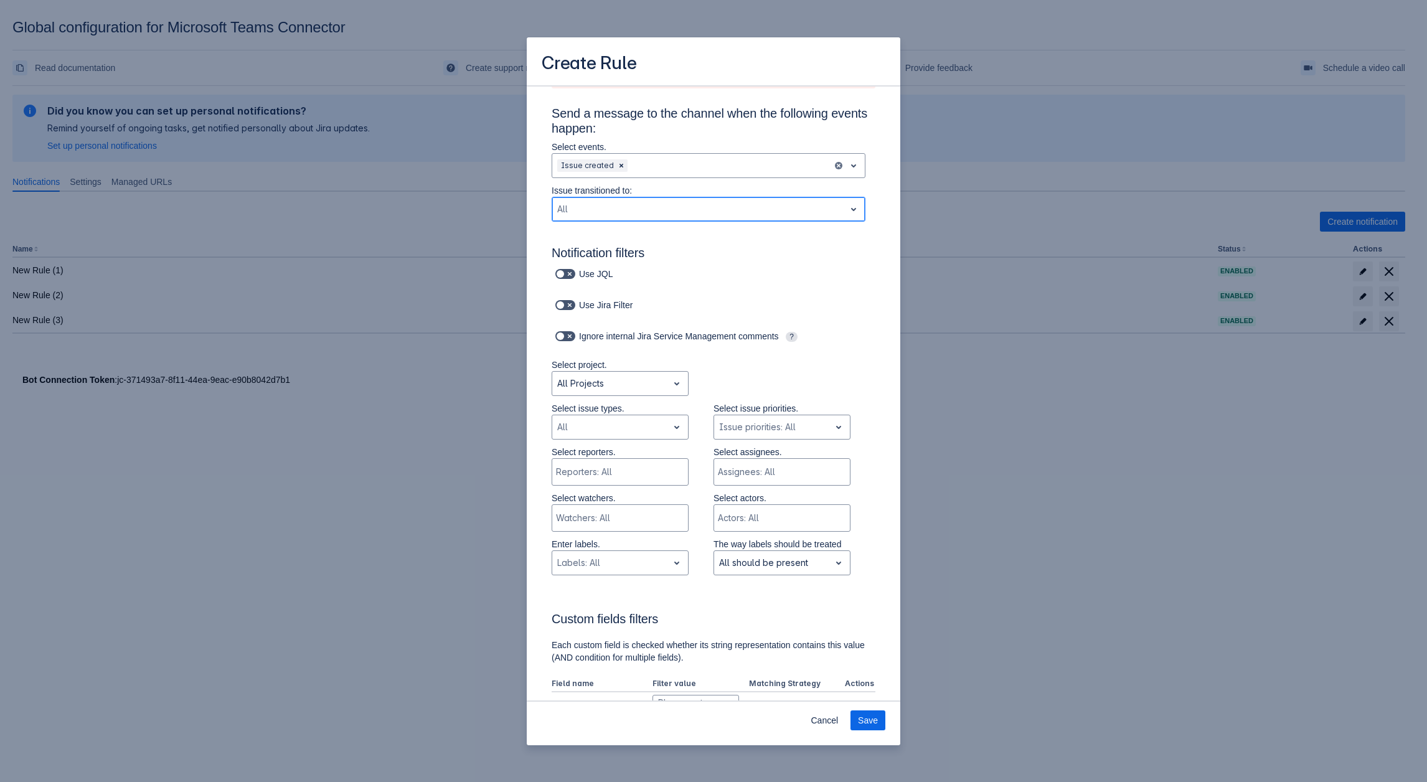
click at [670, 205] on div "Scrollable content" at bounding box center [698, 209] width 283 height 15
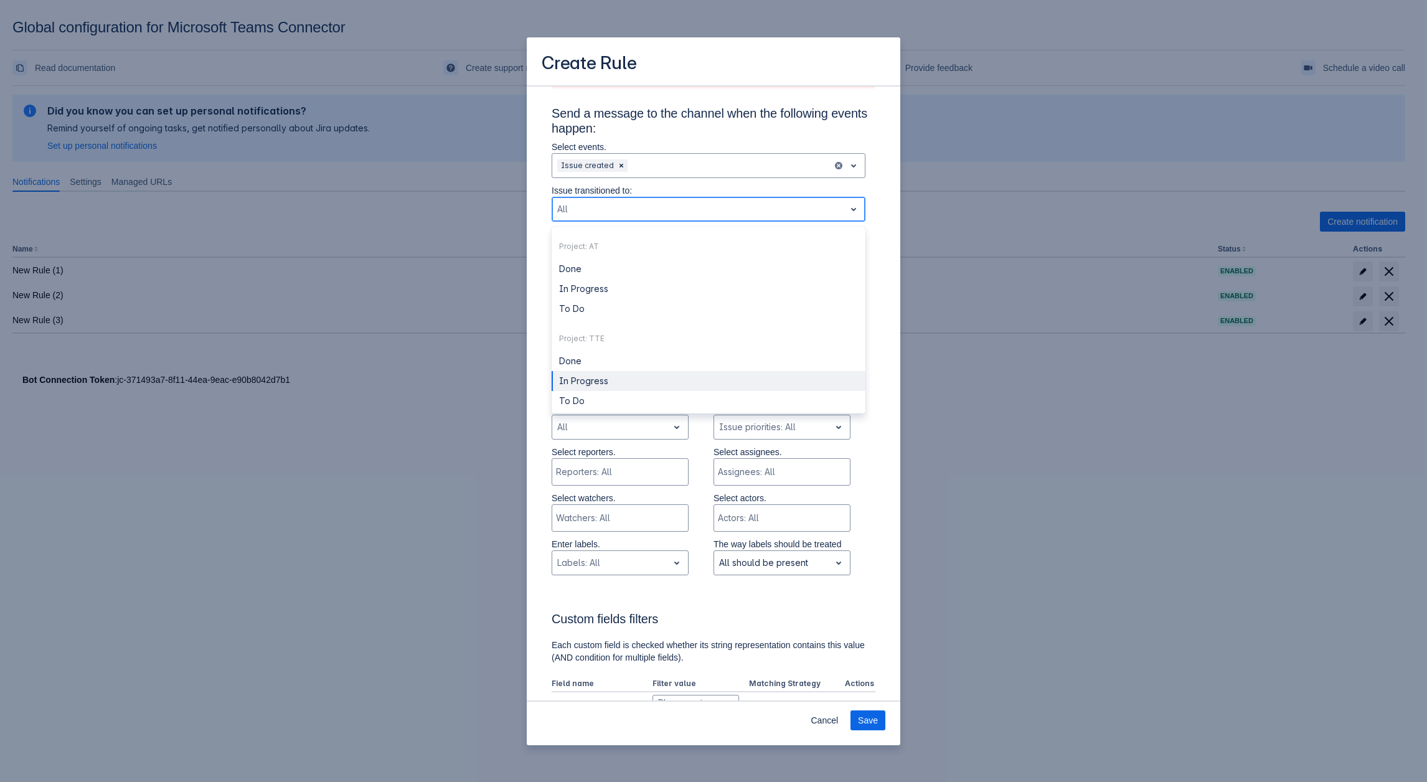
scroll to position [7, 0]
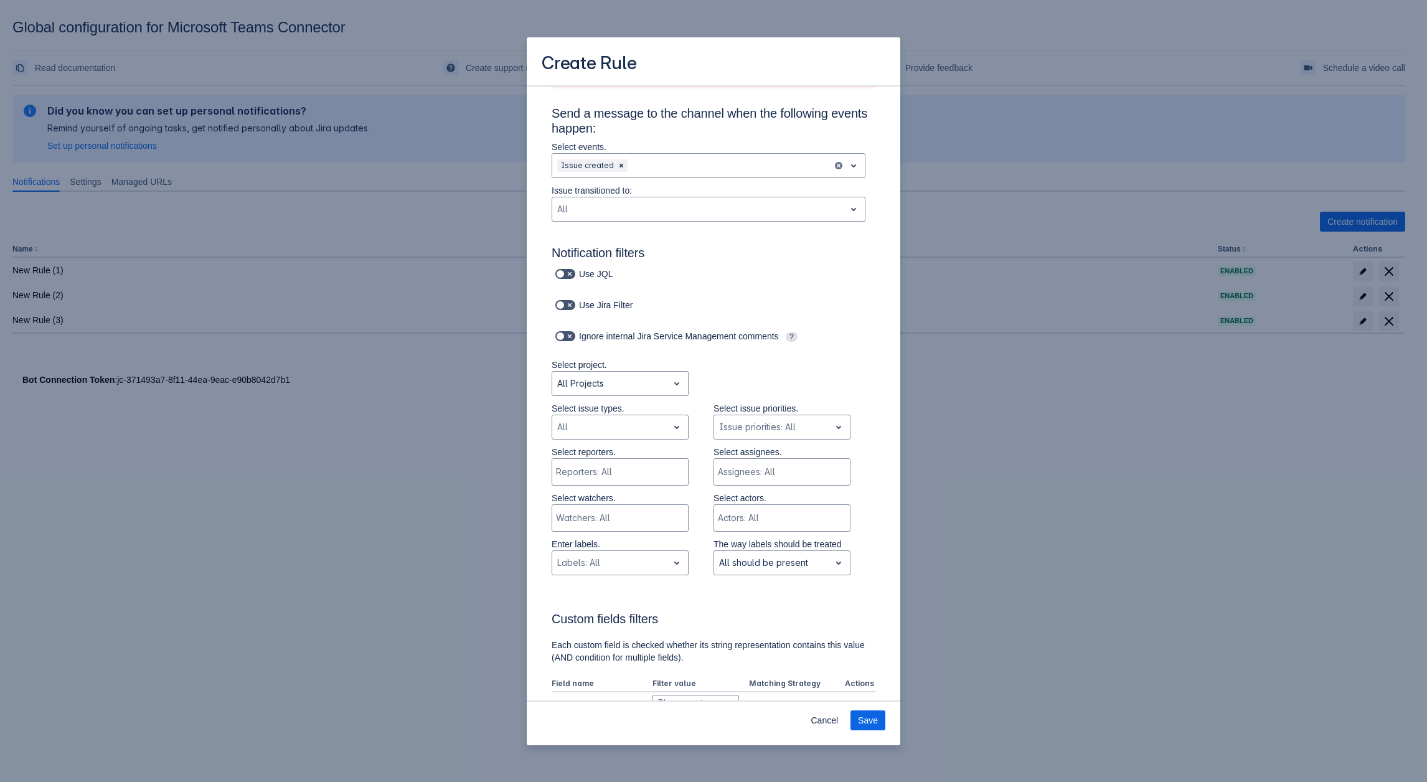
click at [865, 205] on div "Select reporters. Reporters: All Select assignees. Assignees: All" at bounding box center [701, 469] width 349 height 46
click at [598, 205] on div "Scrollable content" at bounding box center [610, 427] width 106 height 15
click at [614, 205] on div "Scrollable content" at bounding box center [698, 209] width 283 height 15
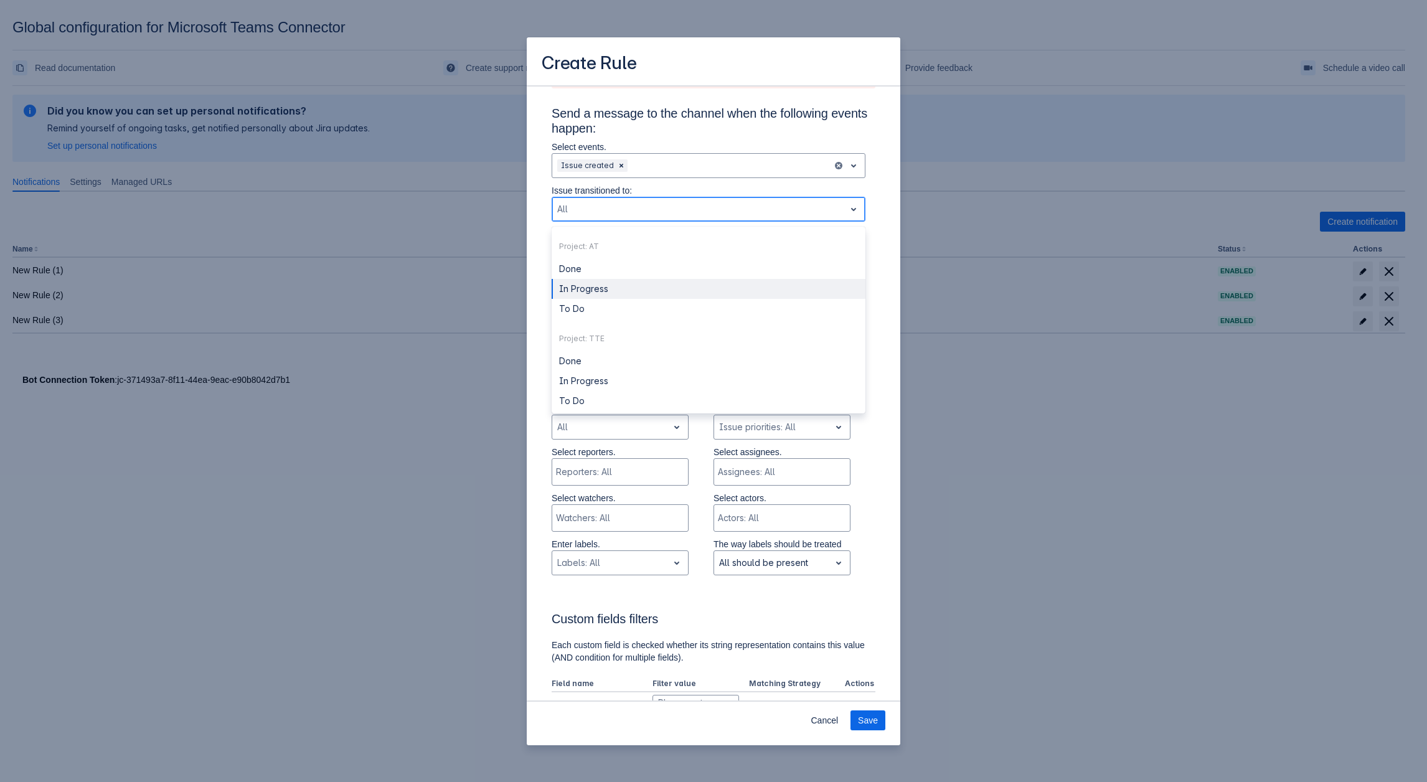
click at [594, 205] on div "In Progress" at bounding box center [709, 289] width 314 height 20
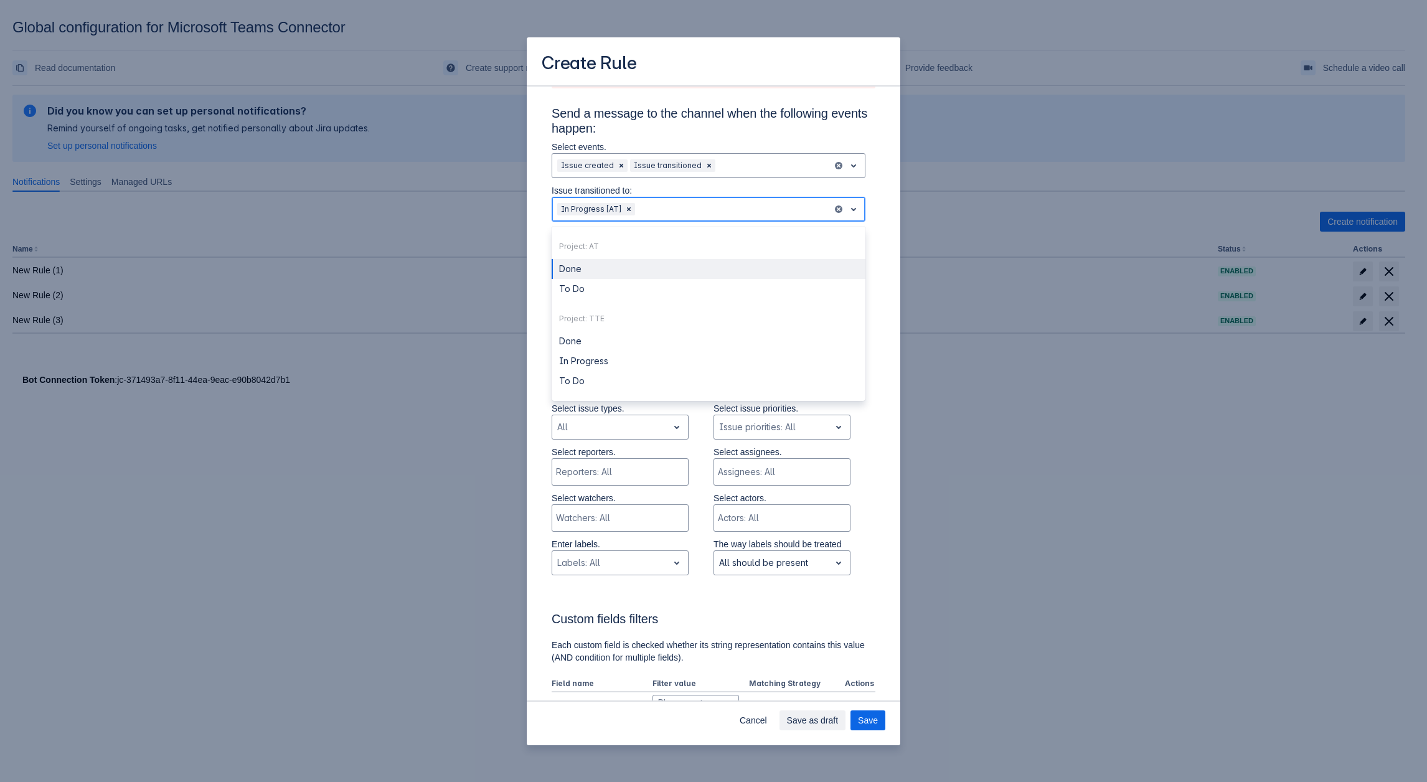
click at [697, 205] on div "Scrollable content" at bounding box center [732, 209] width 190 height 15
click at [632, 205] on div "Done" at bounding box center [709, 269] width 314 height 20
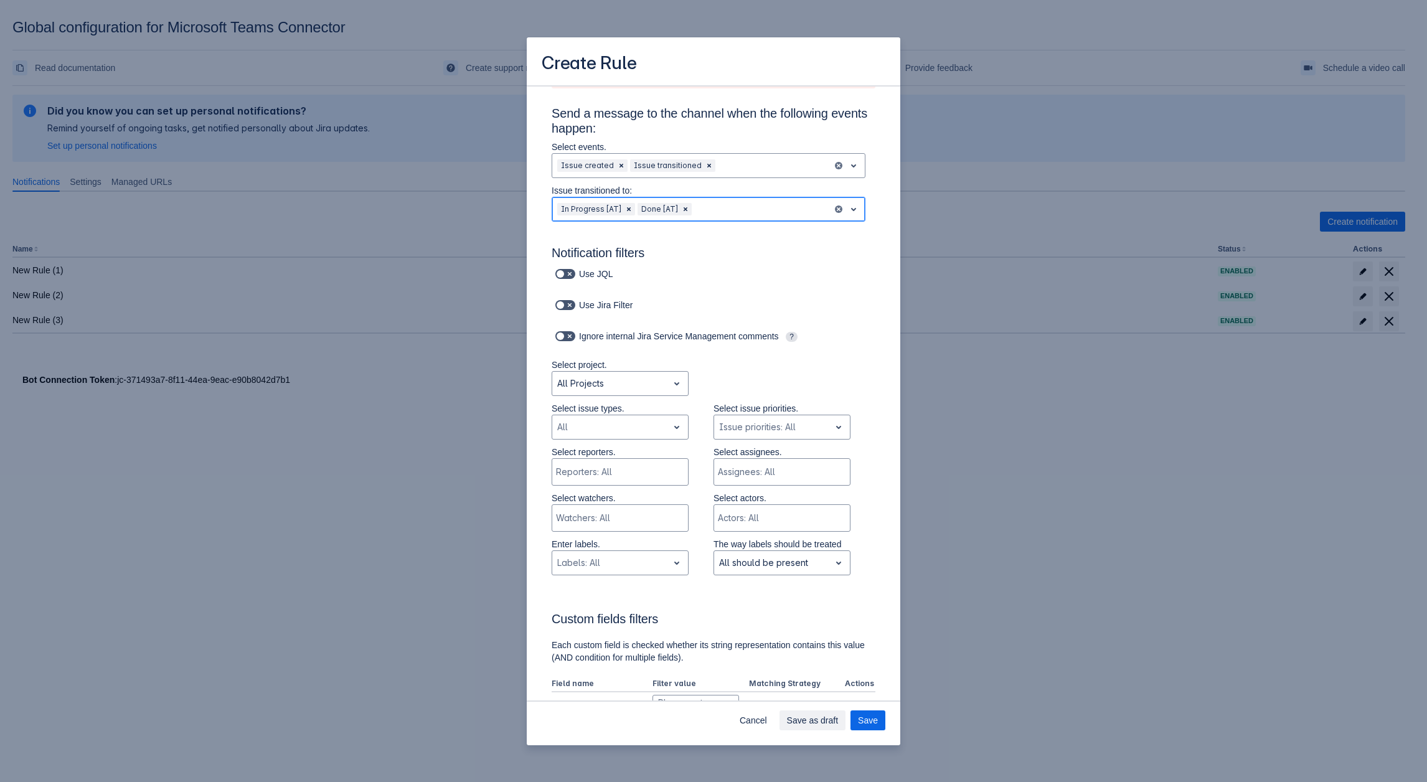
click at [753, 205] on div "Scrollable content" at bounding box center [760, 209] width 133 height 15
click at [591, 205] on div "To Do" at bounding box center [709, 269] width 314 height 20
click at [792, 202] on div "Scrollable content" at bounding box center [790, 209] width 74 height 15
click at [600, 205] on div "Scrollable content" at bounding box center [610, 427] width 106 height 15
click at [619, 205] on div "Scrollable content" at bounding box center [610, 427] width 106 height 15
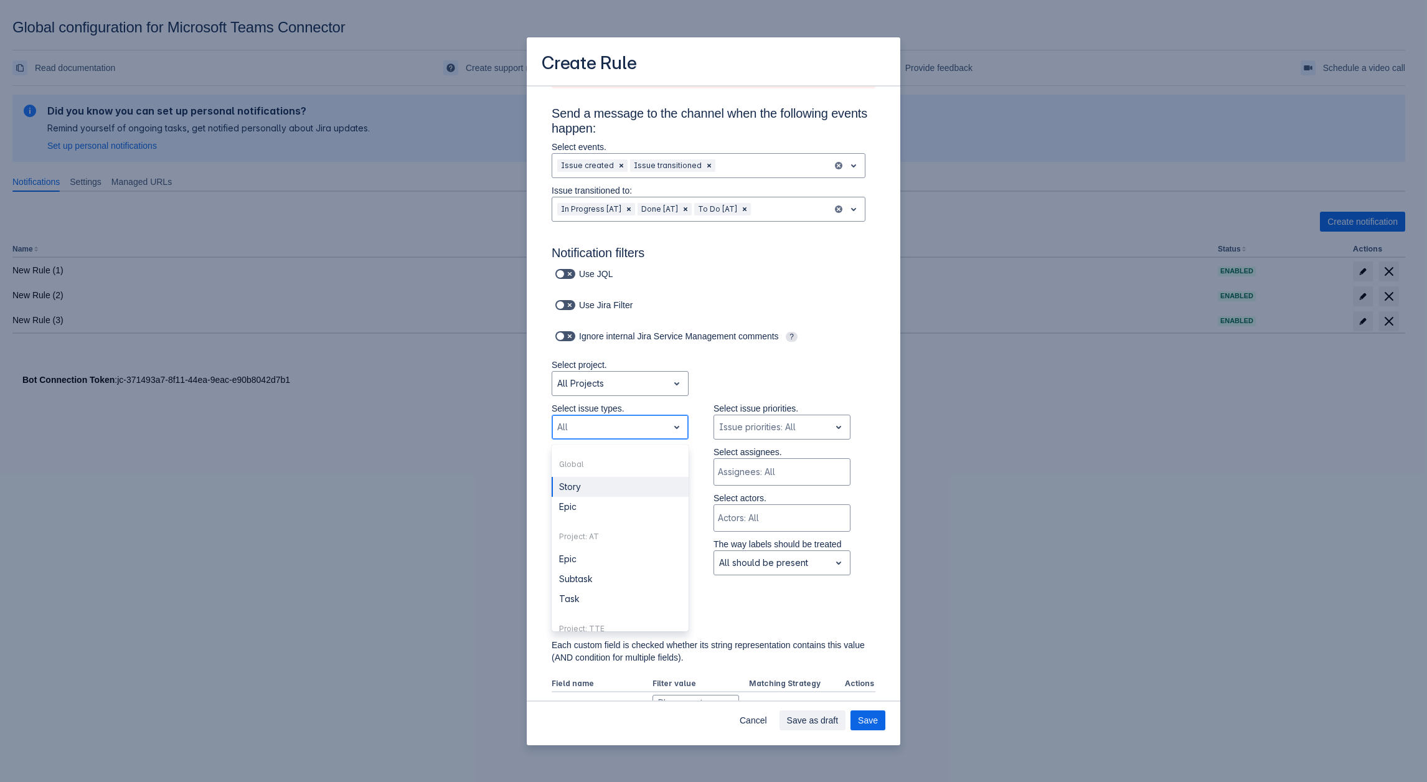
click at [586, 205] on div "Story" at bounding box center [620, 487] width 137 height 20
click at [599, 205] on div "Scrollable content" at bounding box center [609, 472] width 106 height 12
click at [626, 205] on div "Scrollable content" at bounding box center [623, 427] width 54 height 15
click at [589, 205] on div "Epic" at bounding box center [620, 539] width 137 height 20
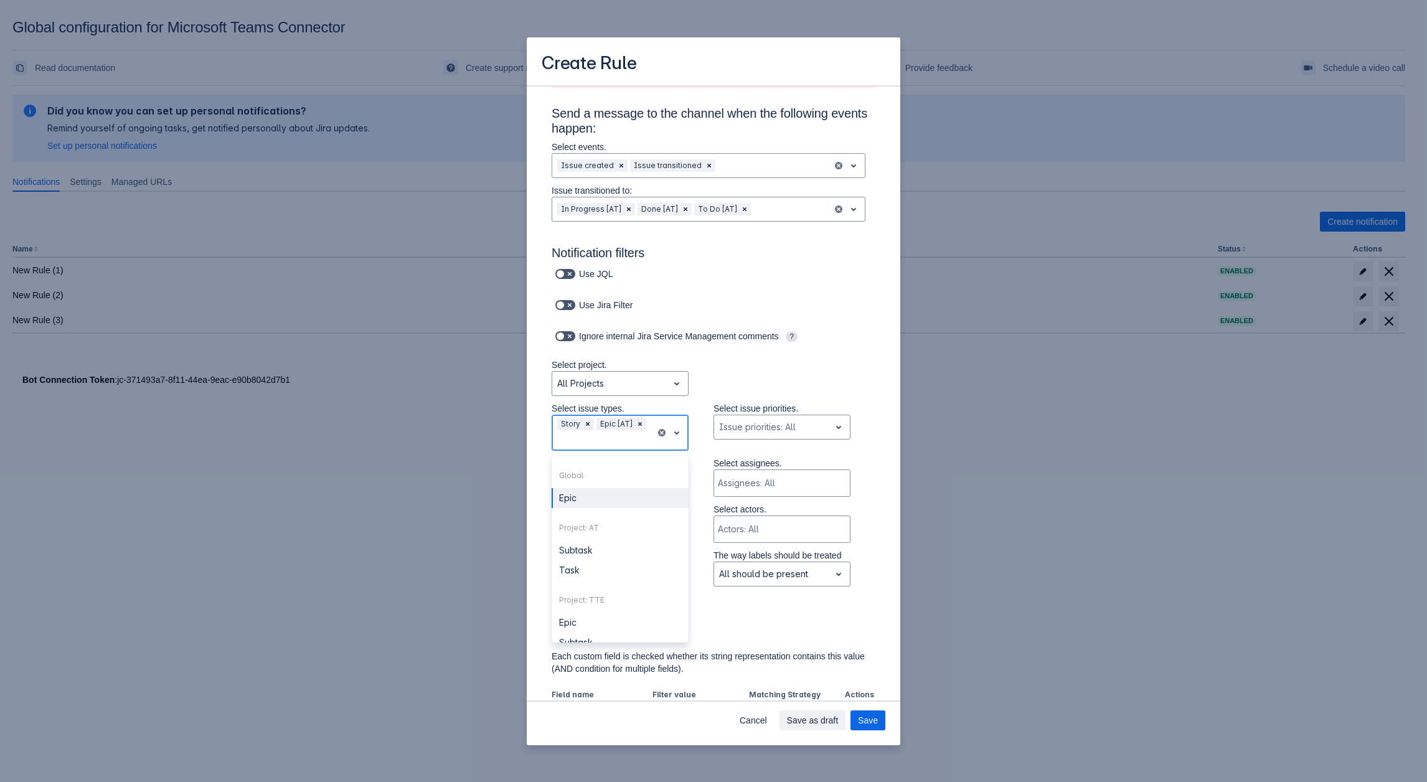
click at [600, 205] on div "Scrollable content" at bounding box center [603, 440] width 93 height 15
click at [591, 205] on div "Epic" at bounding box center [620, 623] width 137 height 20
click at [873, 205] on span "Save" at bounding box center [868, 720] width 20 height 20
click at [864, 205] on span "Save" at bounding box center [868, 720] width 20 height 20
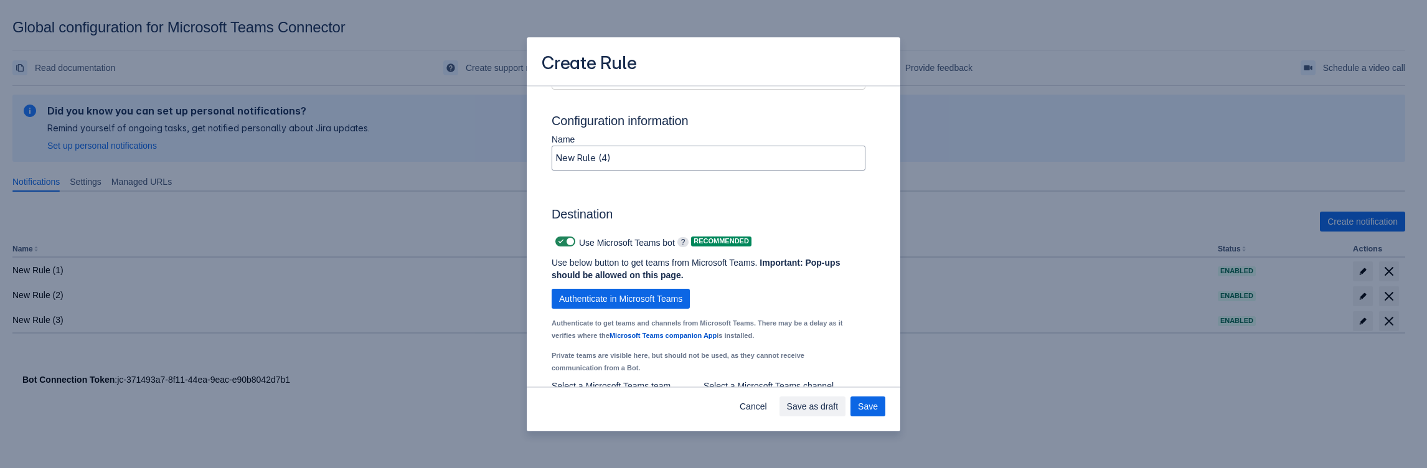
scroll to position [1018, 0]
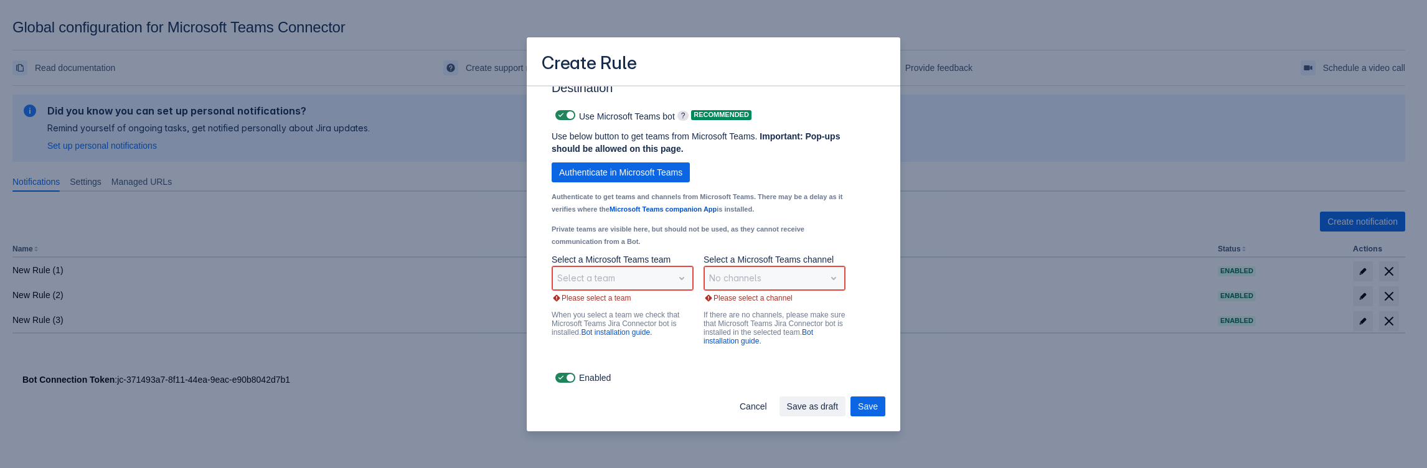
click at [642, 205] on p "Select a Microsoft Teams team" at bounding box center [623, 259] width 142 height 12
click at [641, 205] on div "Select a team" at bounding box center [623, 278] width 142 height 25
click at [703, 205] on div "No channels" at bounding box center [774, 278] width 142 height 25
click at [611, 171] on span "Authenticate in Microsoft Teams" at bounding box center [620, 172] width 123 height 20
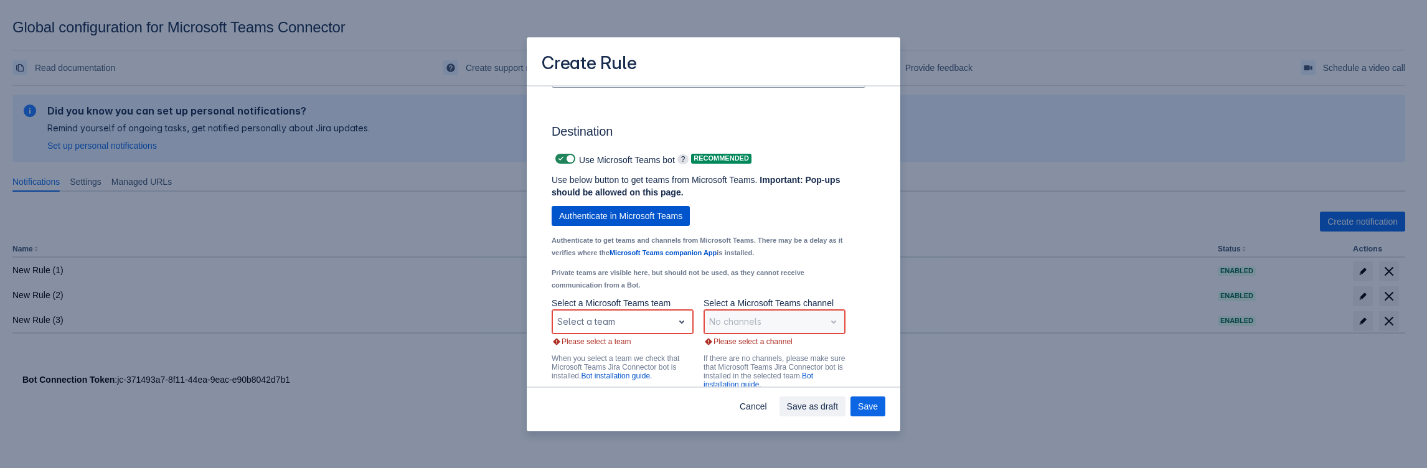
scroll to position [934, 0]
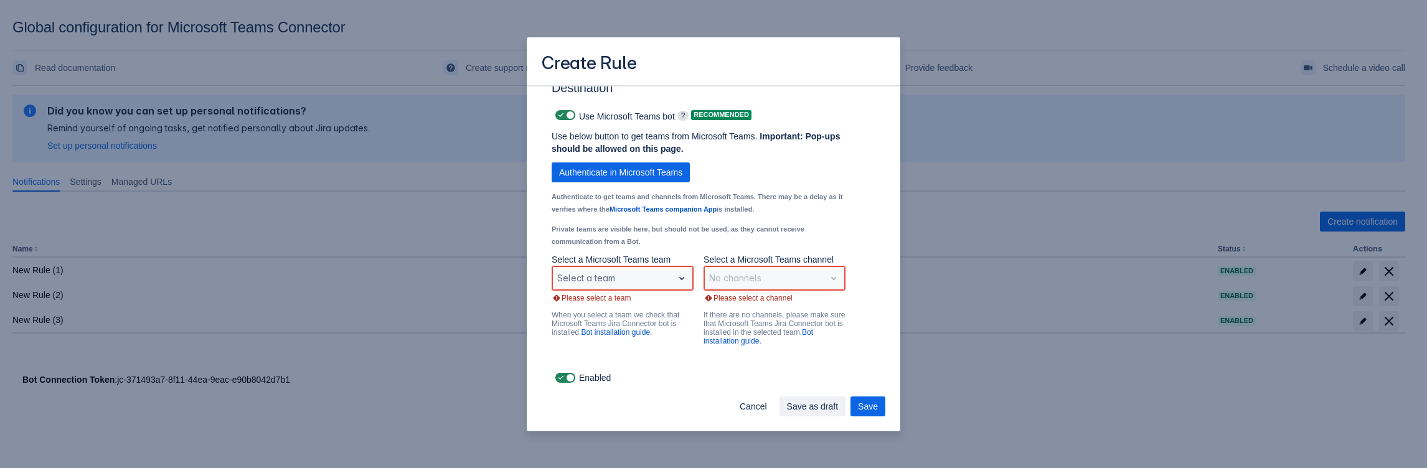
click at [627, 205] on div "Scrollable content" at bounding box center [612, 278] width 111 height 15
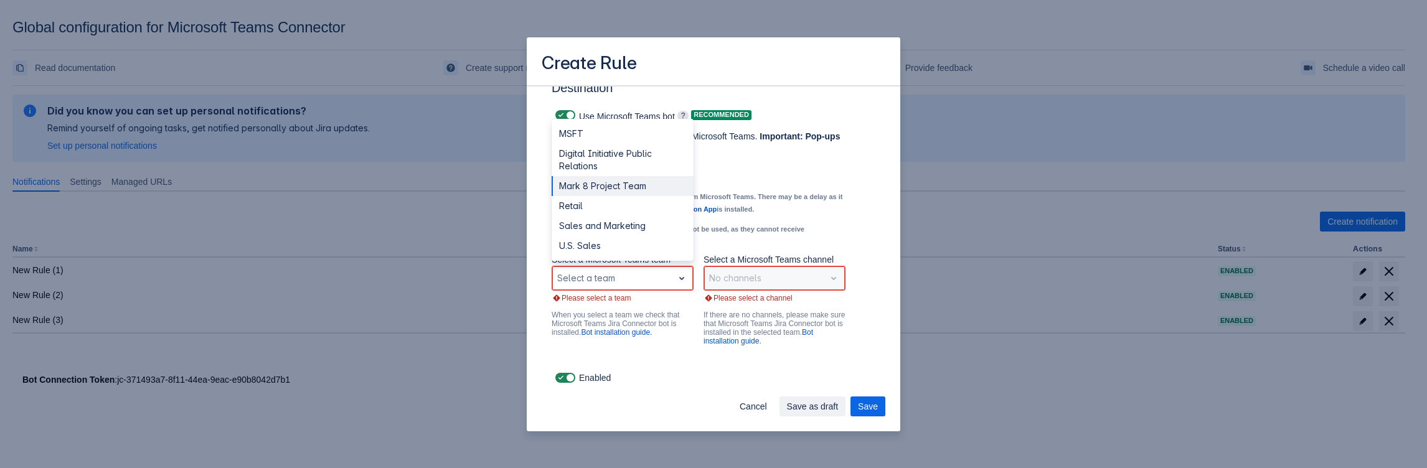
click at [581, 190] on div "Mark 8 Project Team" at bounding box center [623, 186] width 142 height 20
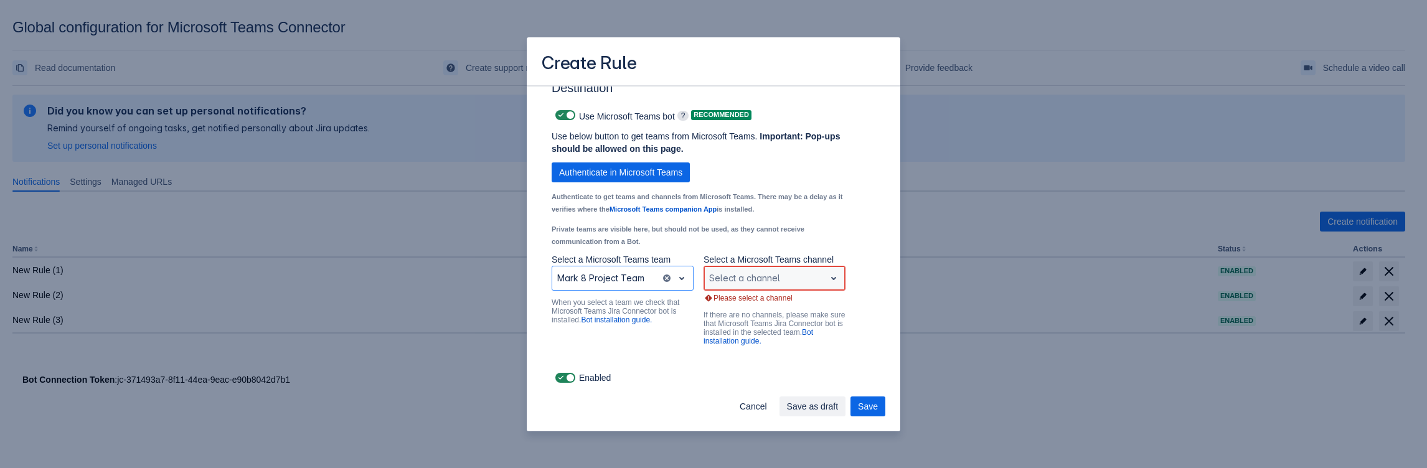
click at [735, 205] on div "Scrollable content" at bounding box center [764, 278] width 111 height 15
click at [740, 196] on div "Digital Assets Web" at bounding box center [774, 206] width 142 height 20
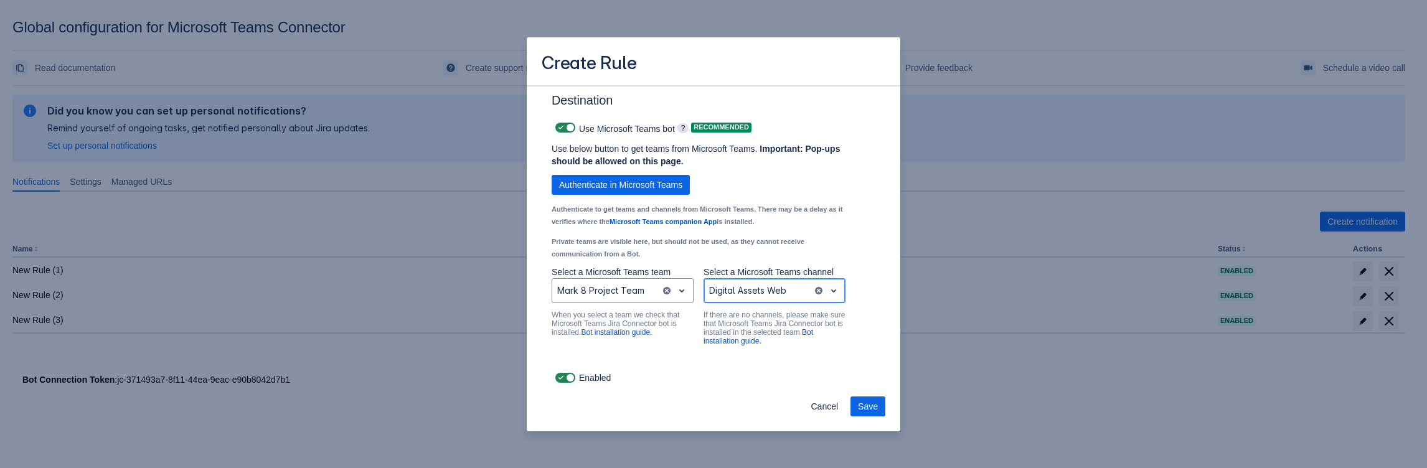
scroll to position [921, 0]
click at [863, 205] on span "Save" at bounding box center [868, 407] width 20 height 20
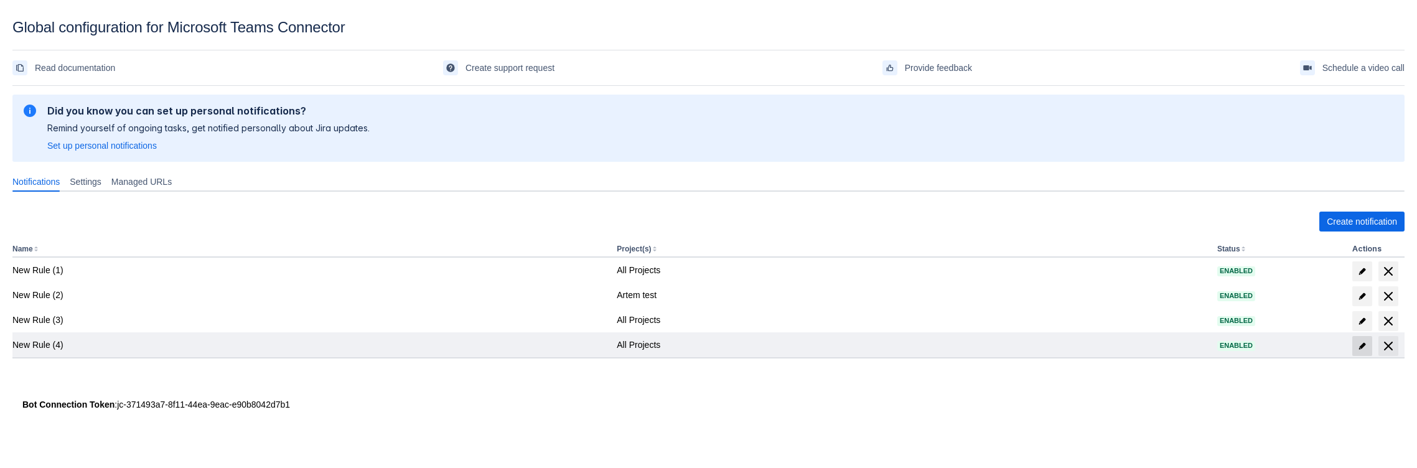
click at [1356, 205] on span at bounding box center [1363, 346] width 20 height 20
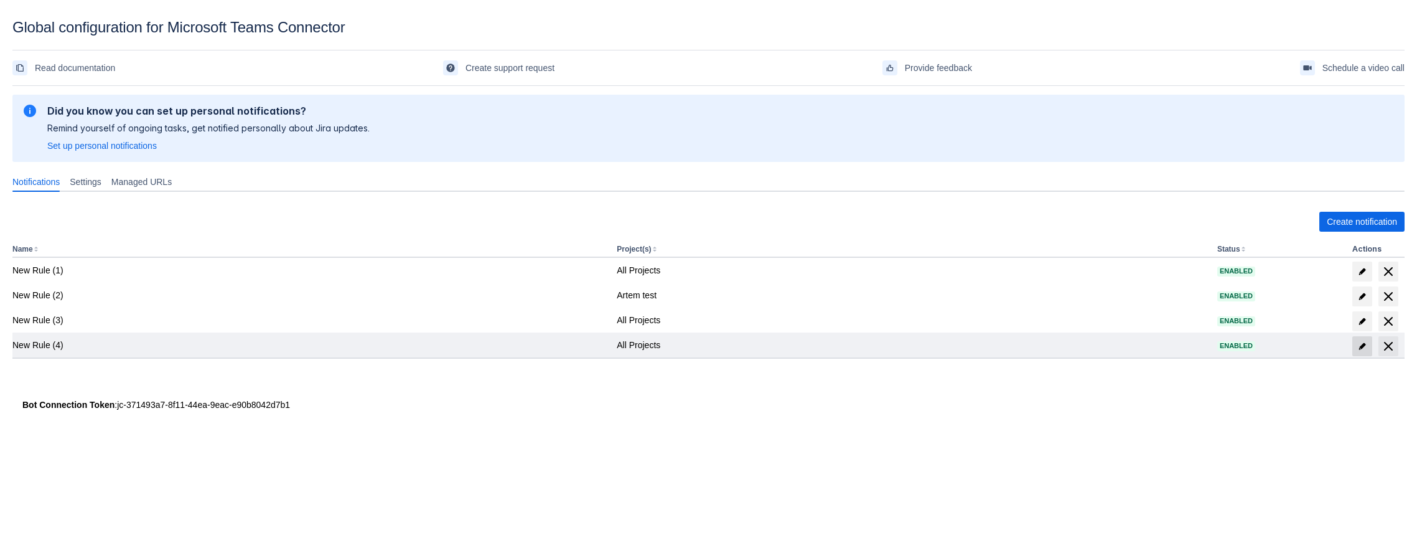
click at [1361, 350] on span "edit" at bounding box center [1363, 346] width 10 height 10
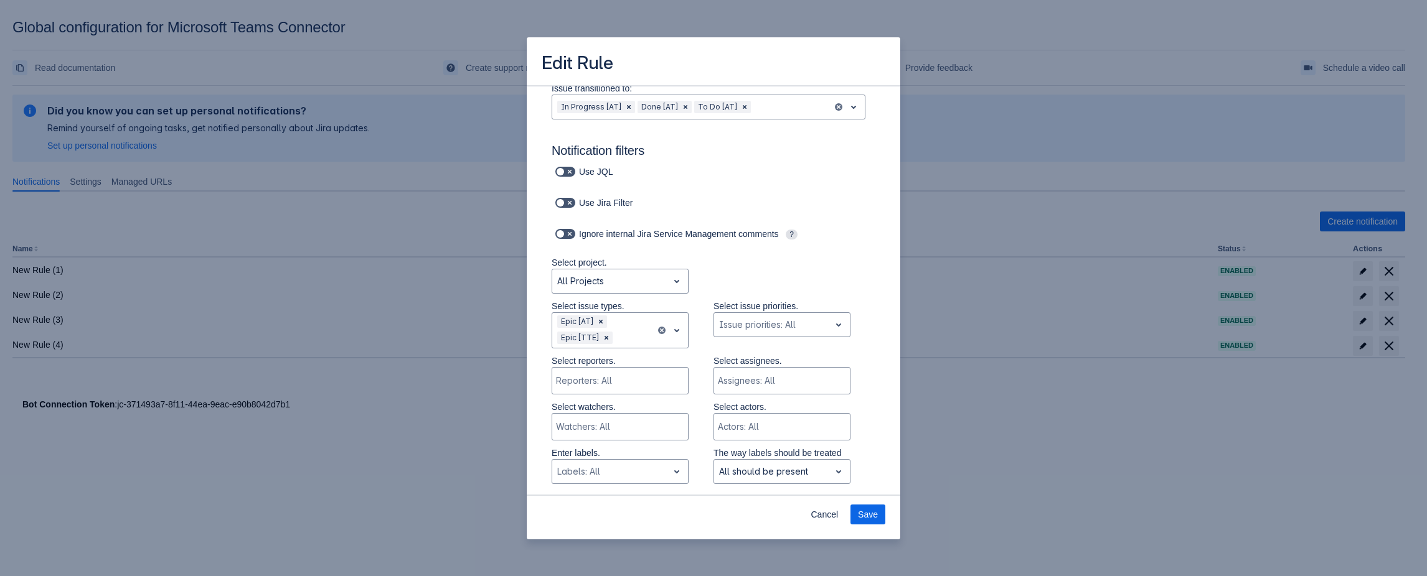
scroll to position [66, 0]
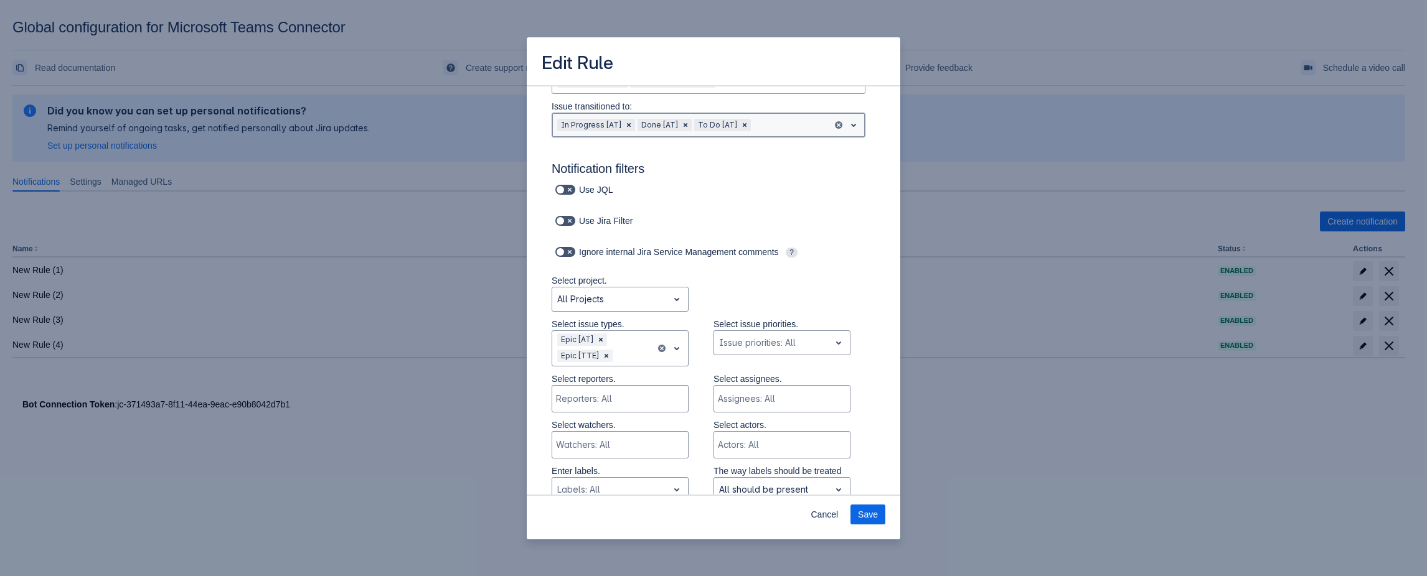
click at [770, 122] on div at bounding box center [790, 125] width 74 height 15
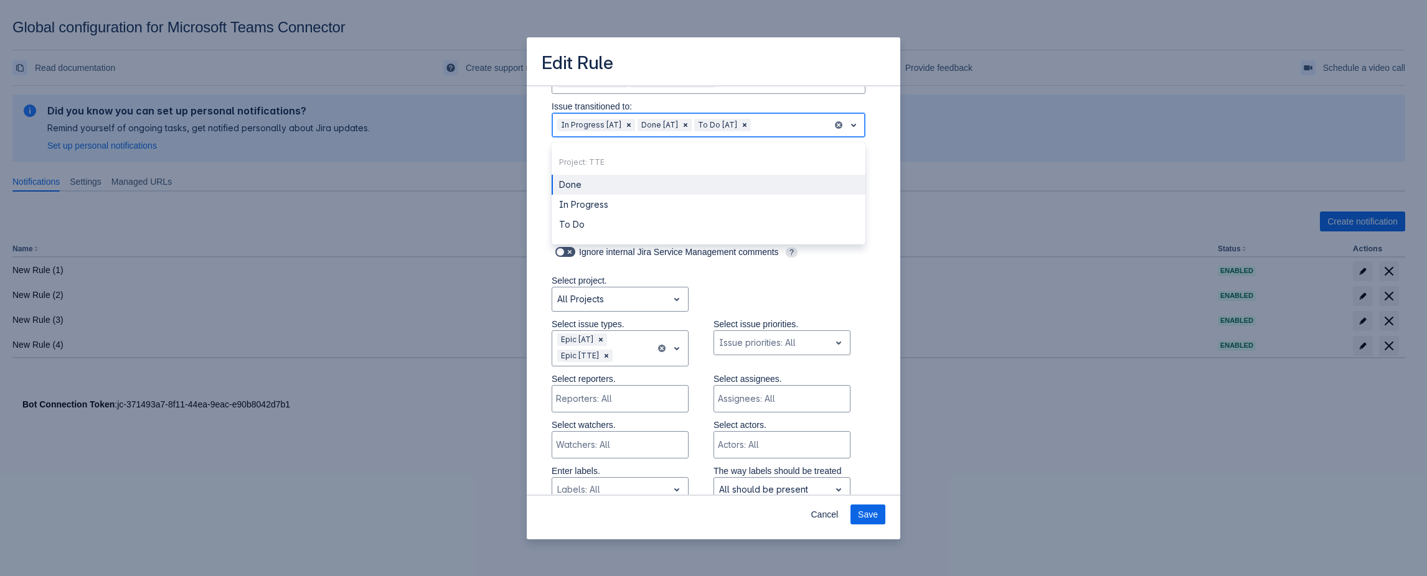
click at [624, 185] on div "Done" at bounding box center [709, 185] width 314 height 20
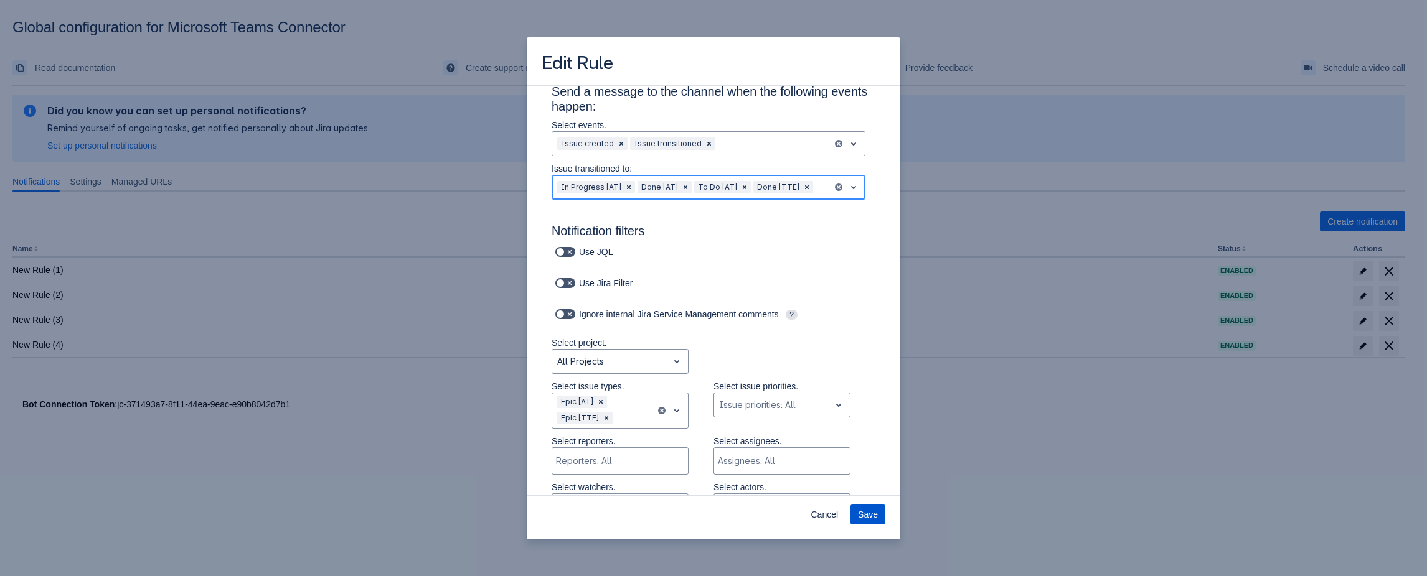
click at [861, 514] on span "Save" at bounding box center [868, 515] width 20 height 20
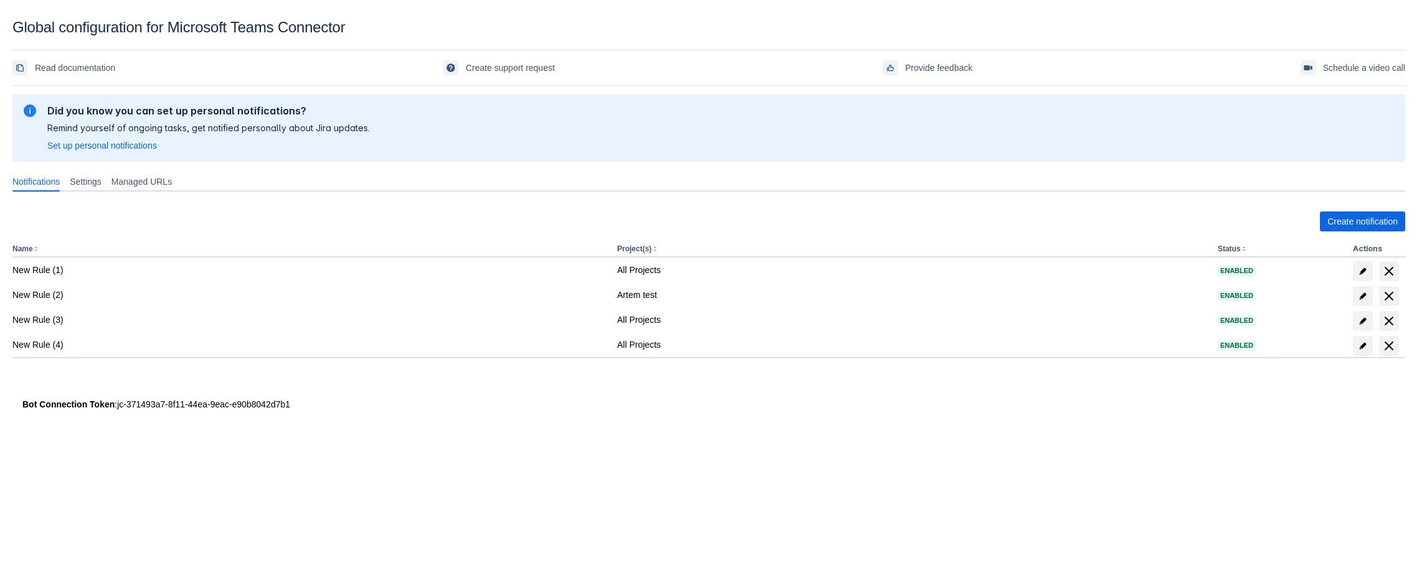
scroll to position [19, 0]
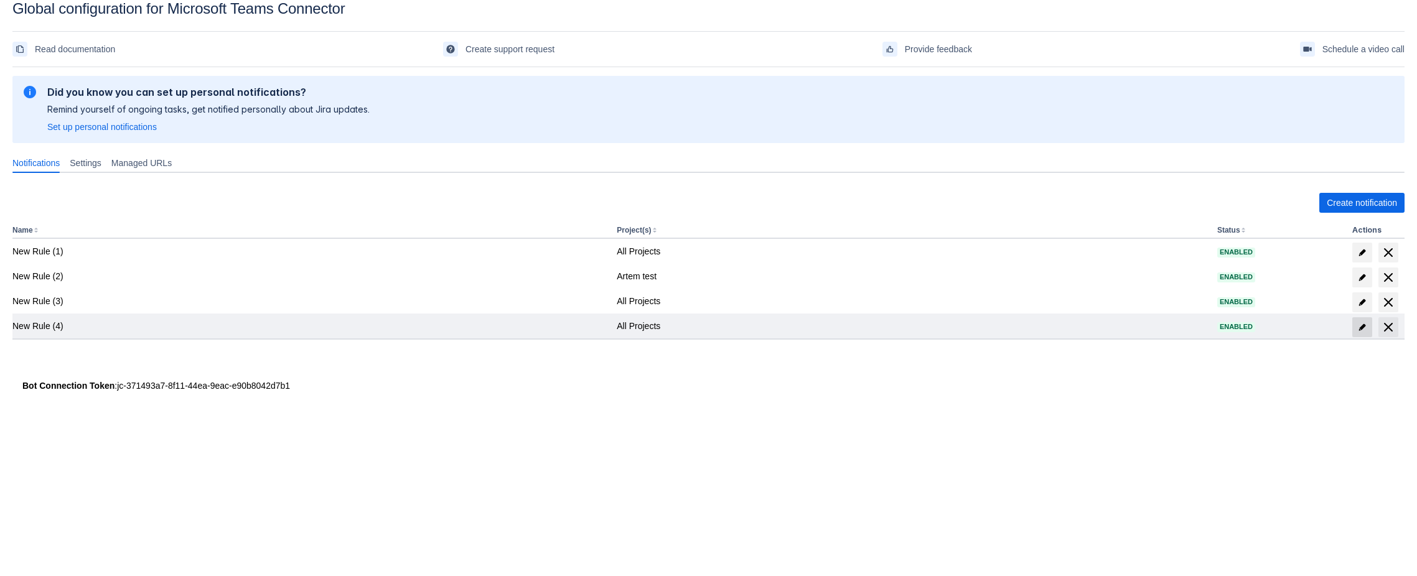
click at [1360, 327] on span "edit" at bounding box center [1363, 327] width 10 height 10
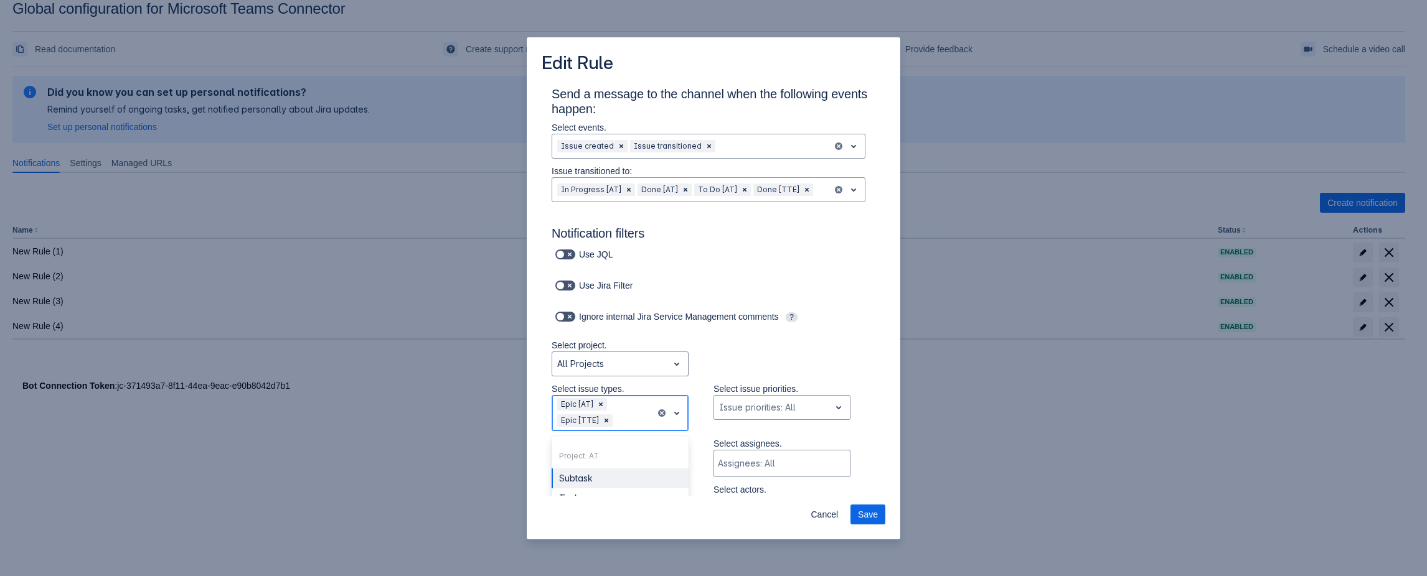
click at [634, 413] on div at bounding box center [632, 420] width 35 height 15
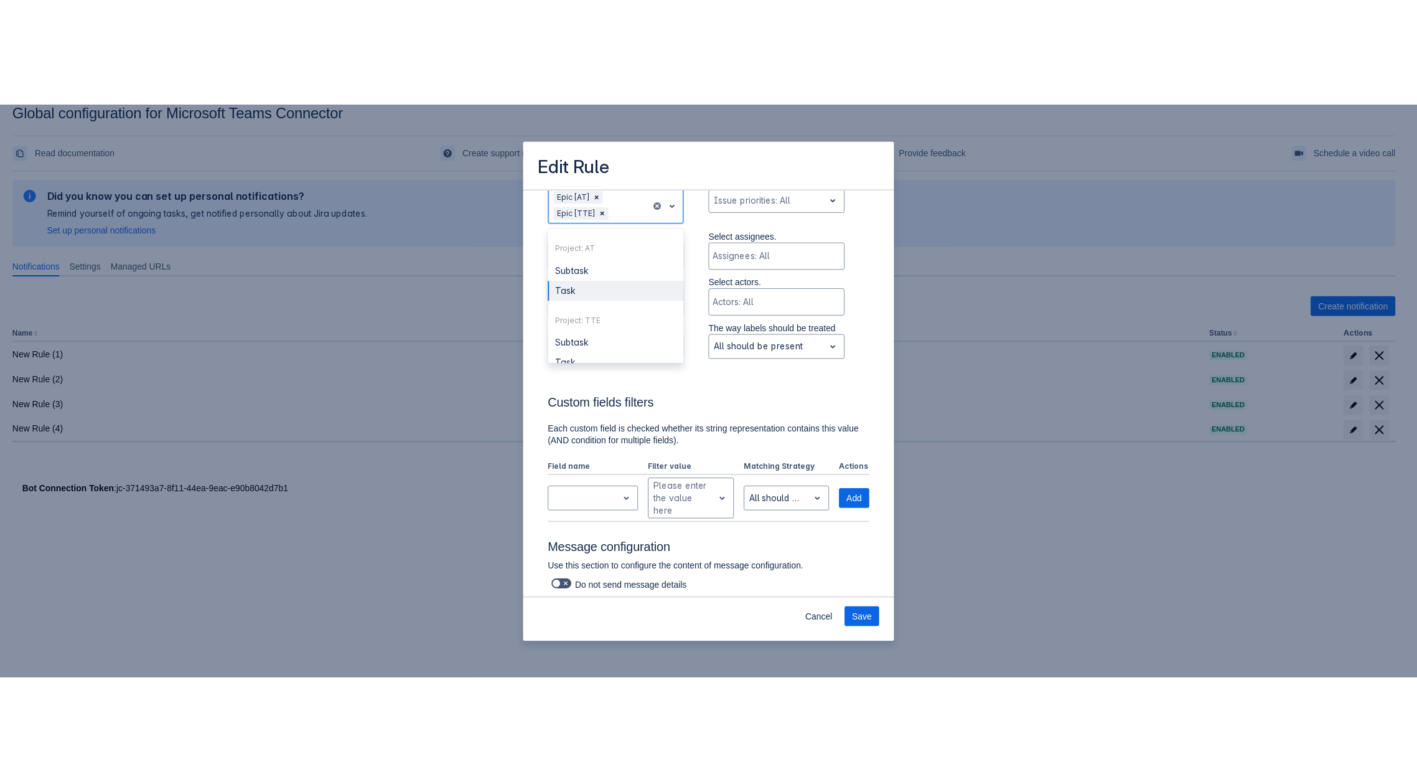
scroll to position [19, 0]
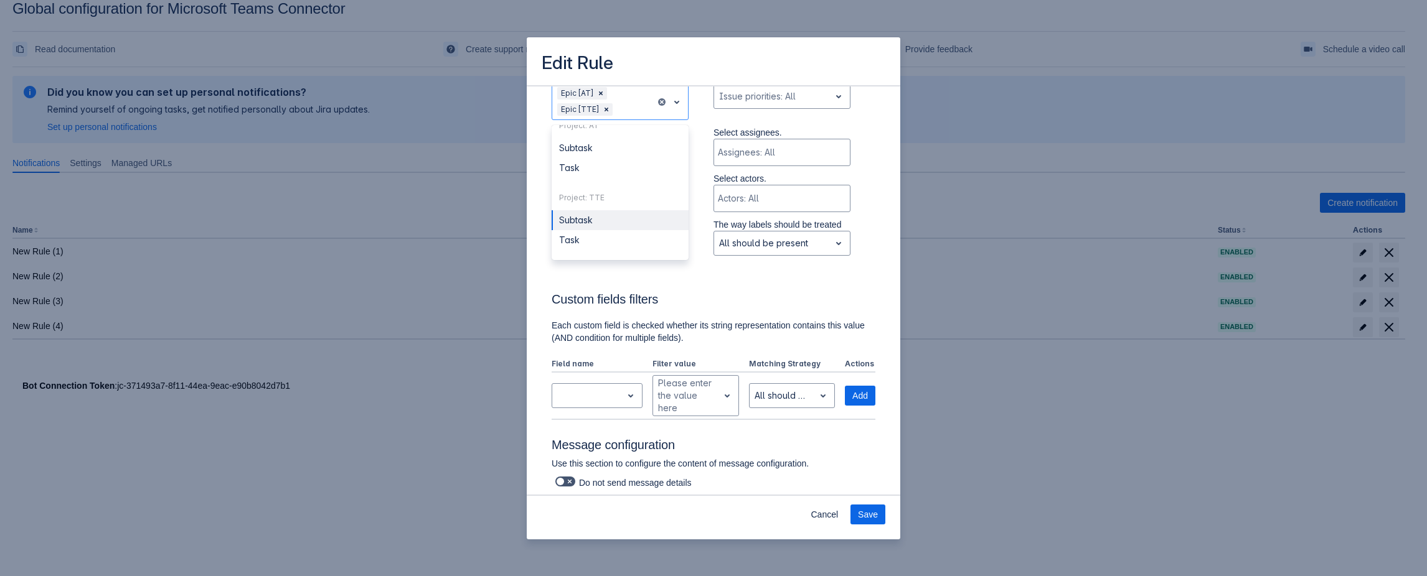
click at [995, 352] on div "Edit Rule Send a message to the channel when the following events happen: Selec…" at bounding box center [713, 288] width 1427 height 576
